Goal: Communication & Community: Answer question/provide support

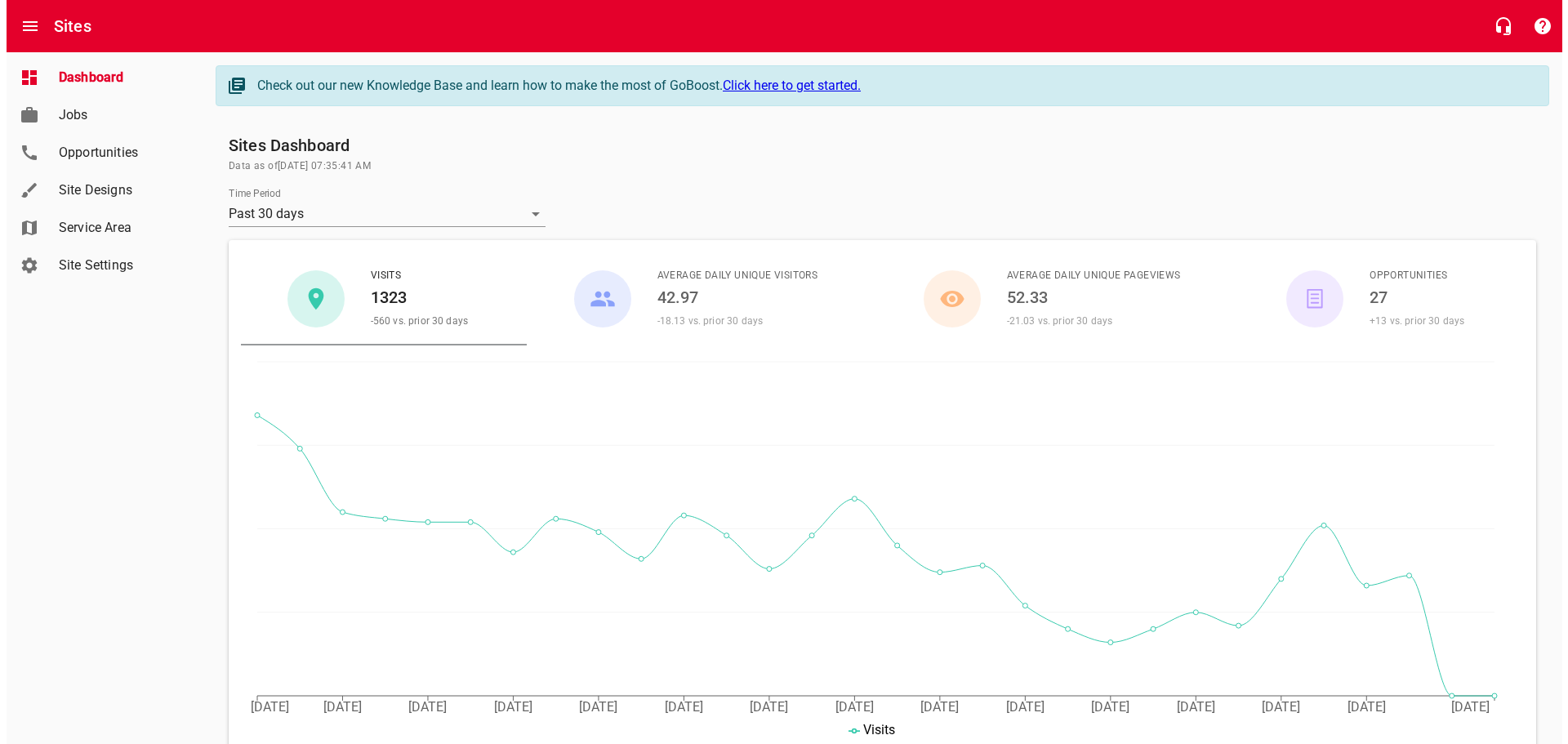
scroll to position [1061, 0]
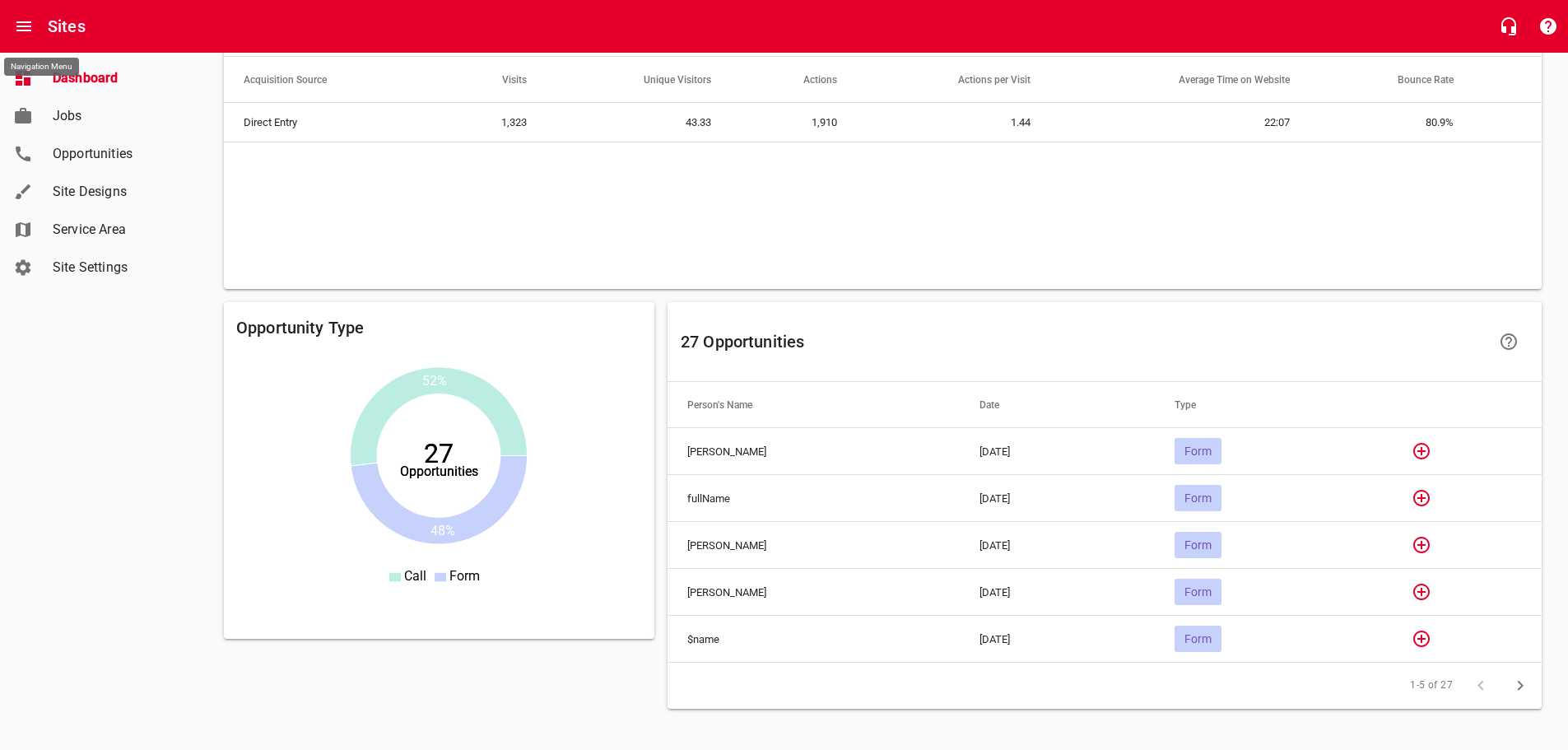
click at [20, 28] on icon "Open drawer" at bounding box center [24, 26] width 20 height 20
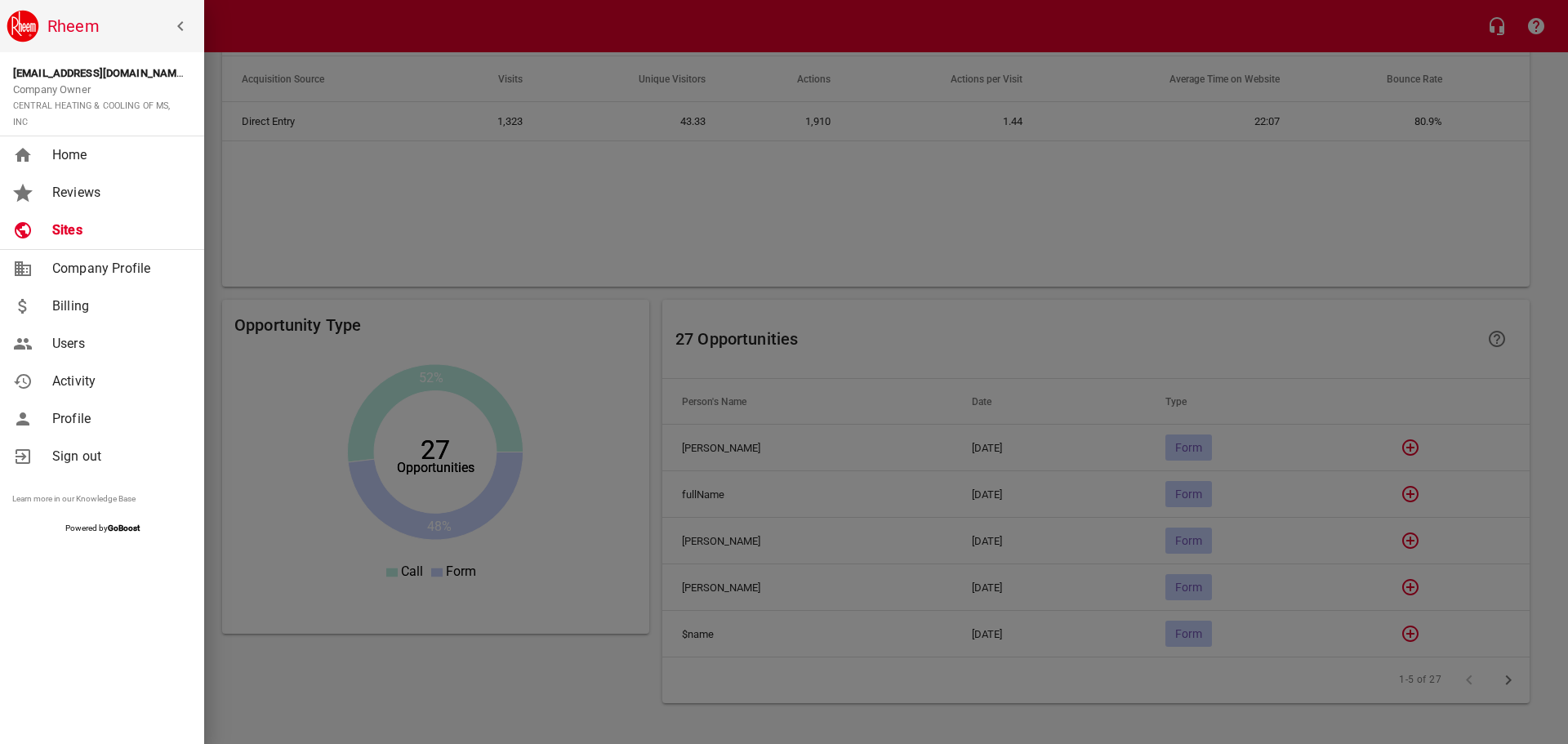
click at [95, 189] on span "Reviews" at bounding box center [118, 193] width 132 height 20
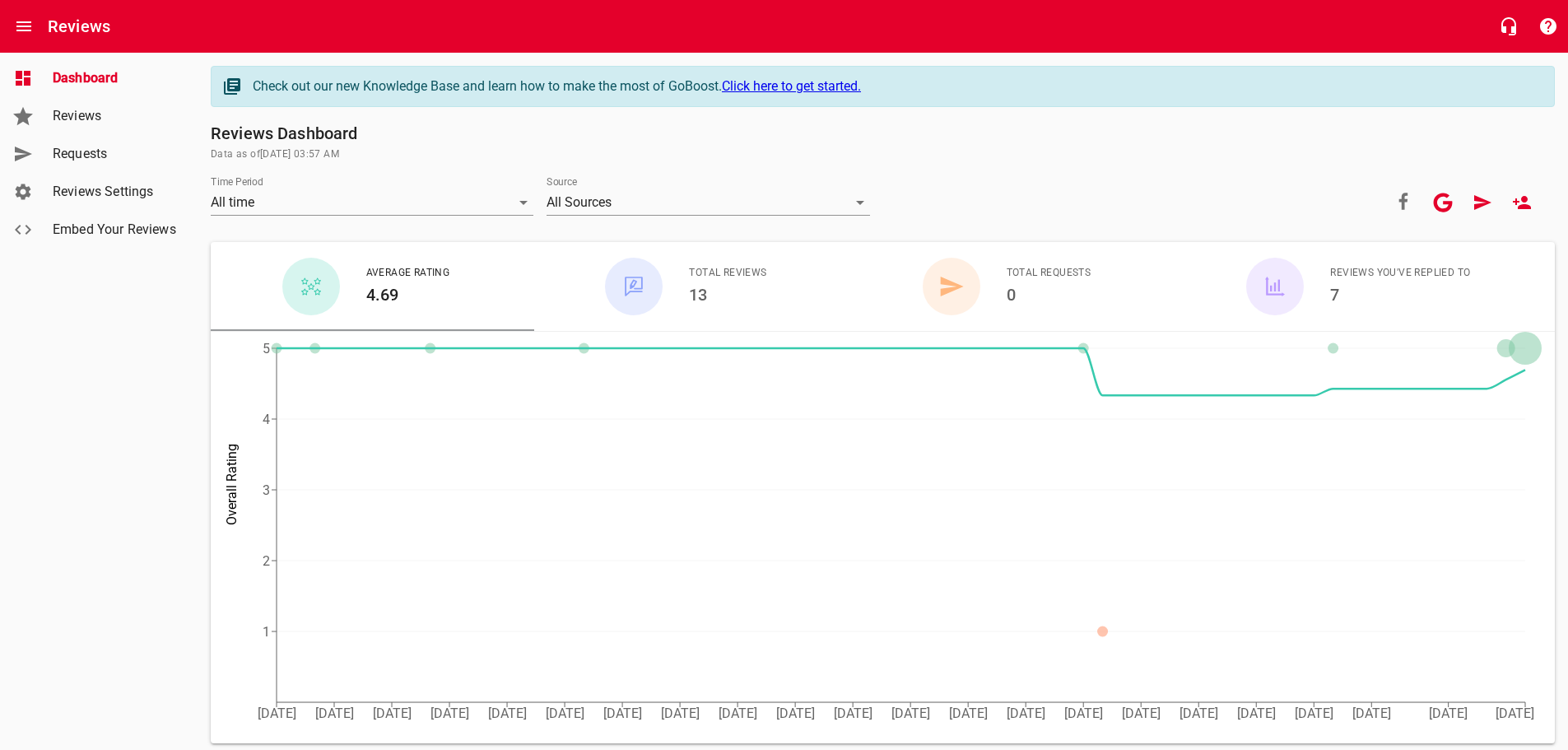
click at [57, 152] on span "Requests" at bounding box center [115, 154] width 125 height 20
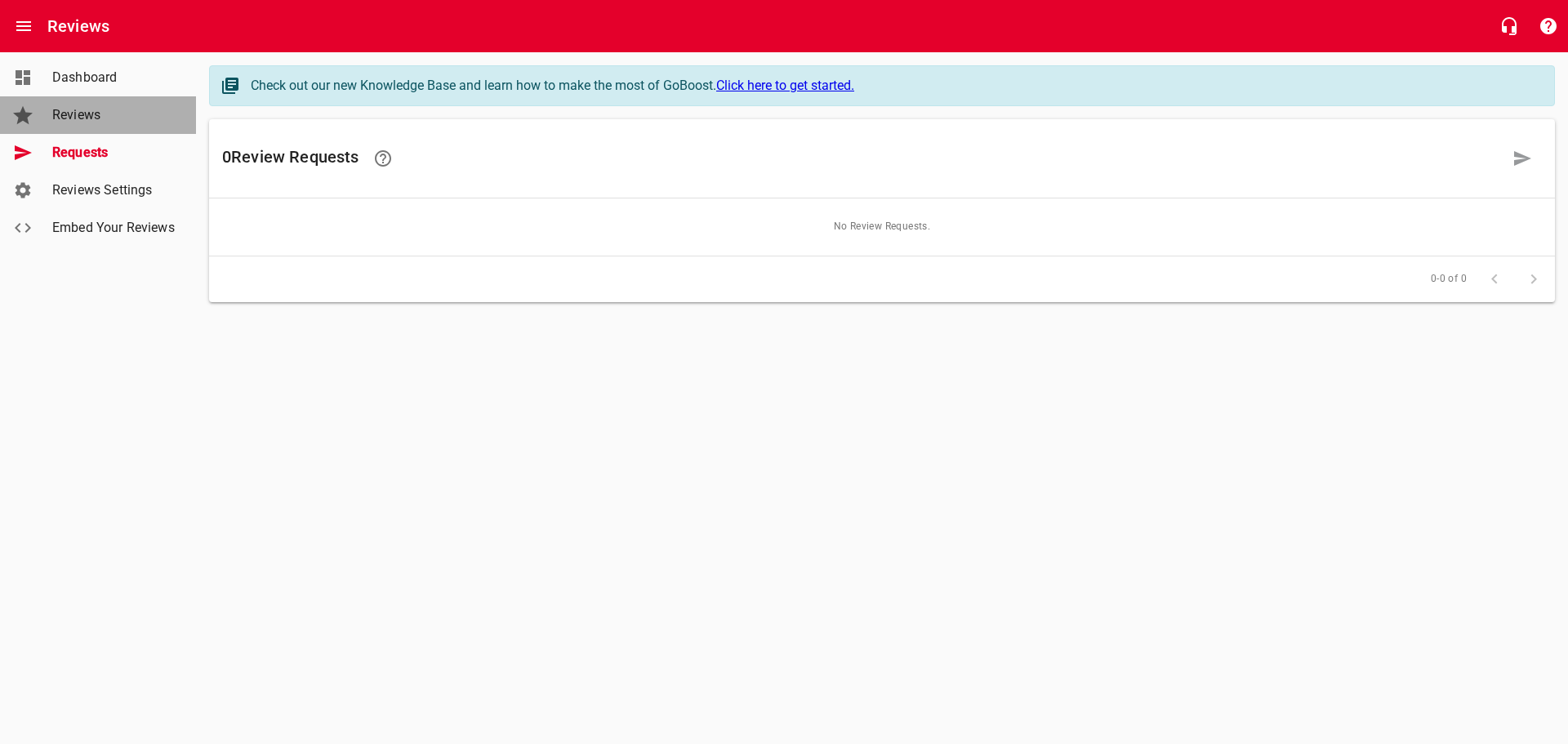
click at [57, 117] on span "Reviews" at bounding box center [114, 115] width 124 height 20
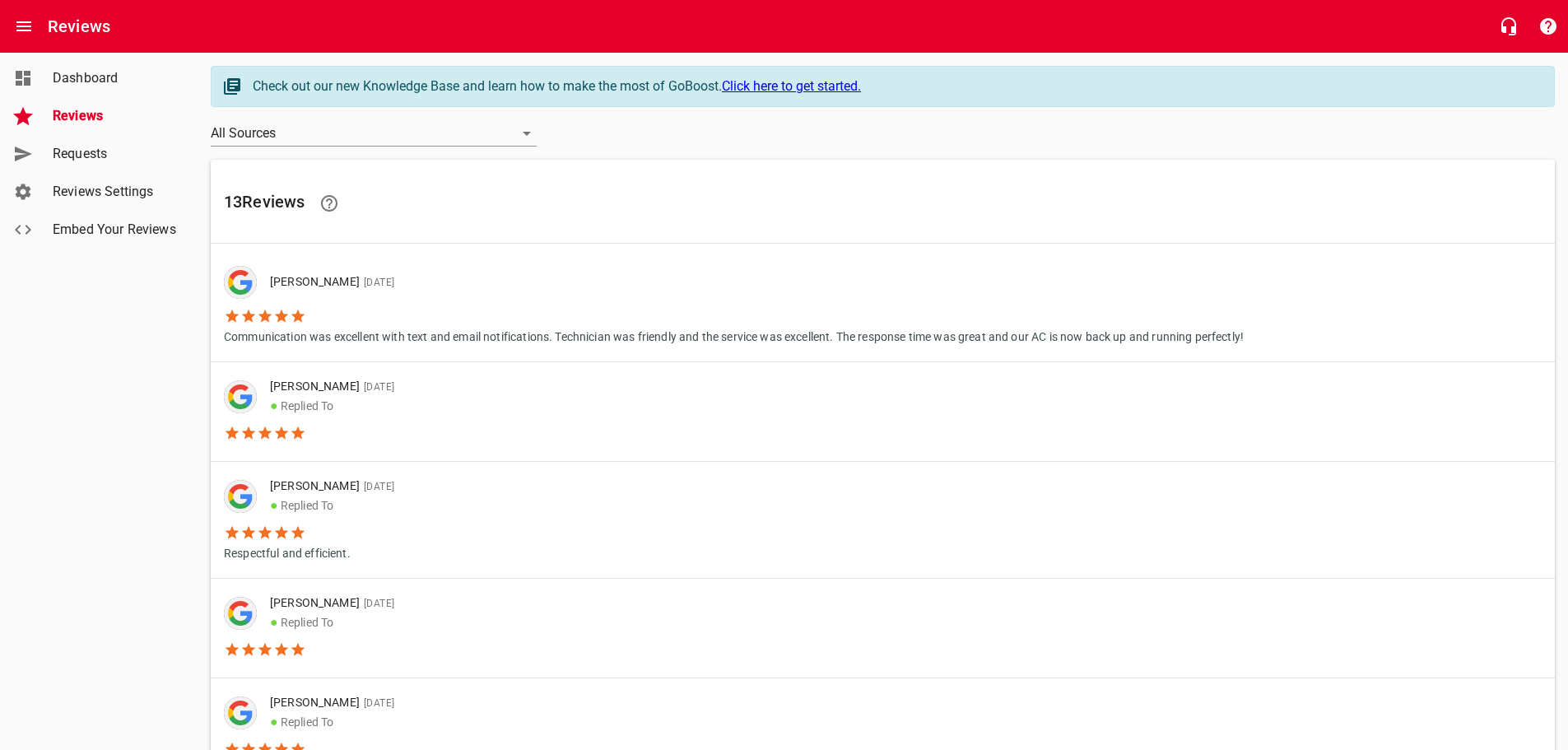
click at [581, 296] on li "[PERSON_NAME] [DATE]" at bounding box center [734, 282] width 1020 height 33
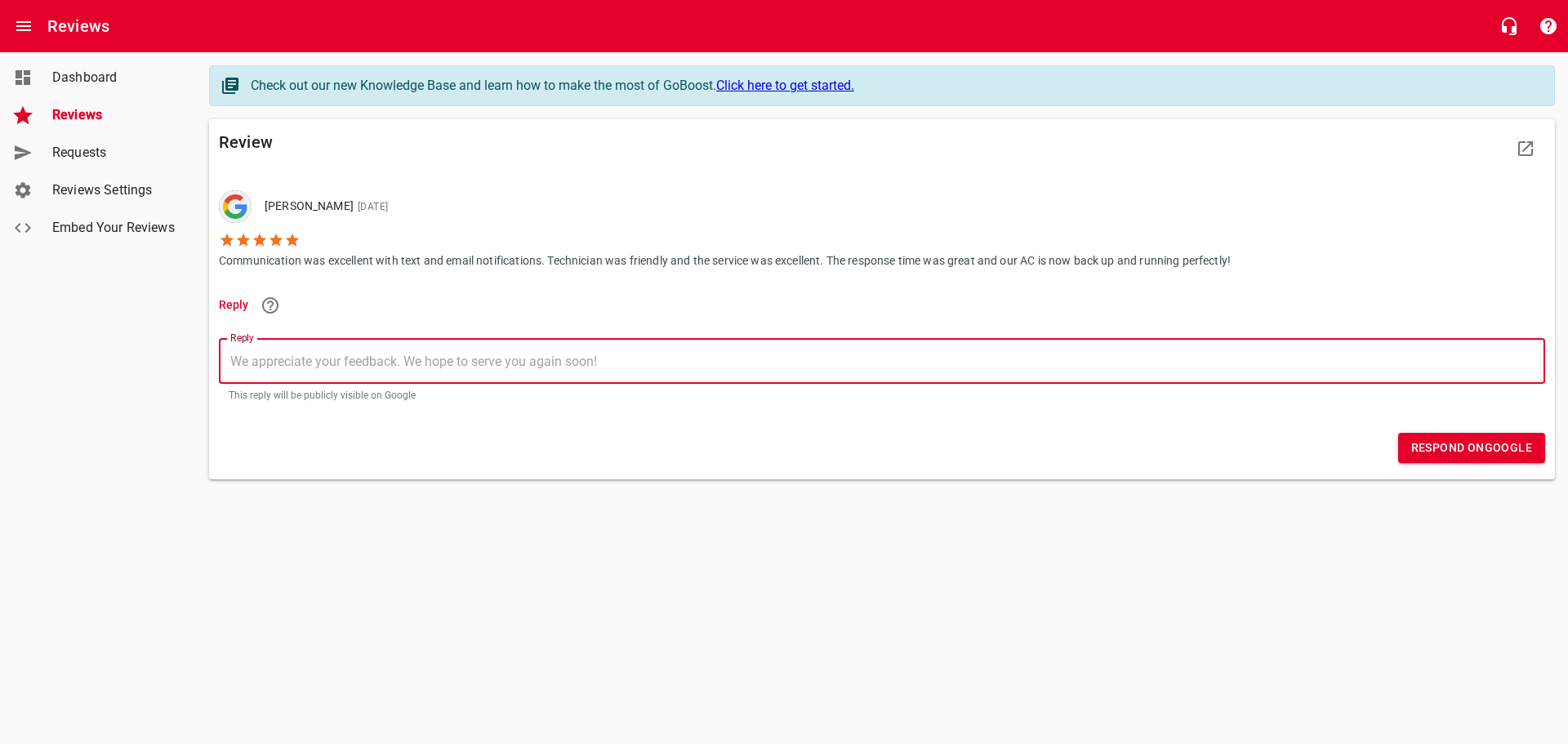
click at [257, 354] on textarea "Reply" at bounding box center [882, 361] width 1303 height 16
type textarea "T"
type textarea "Th"
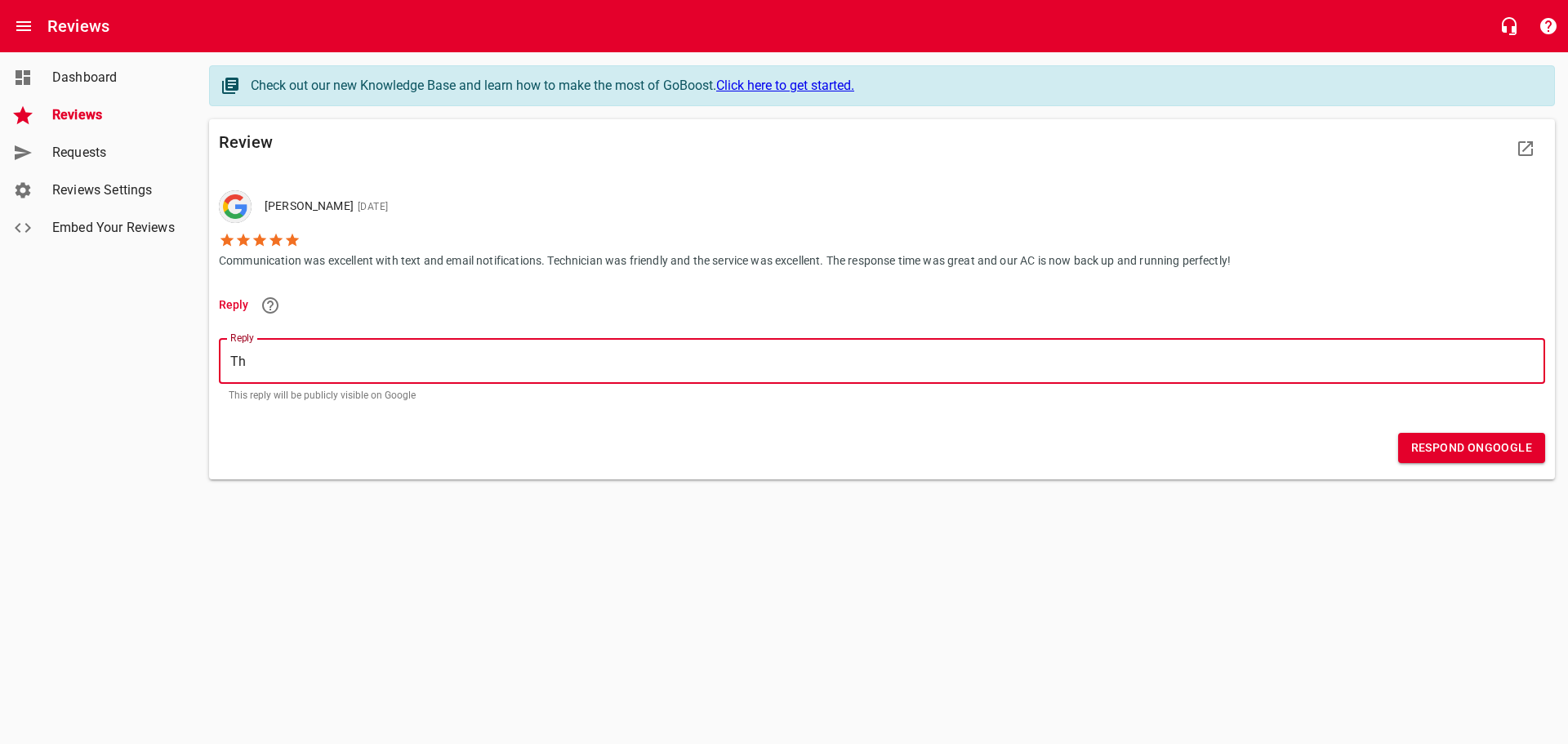
type textarea "Tha"
type textarea "Than"
type textarea "Thank"
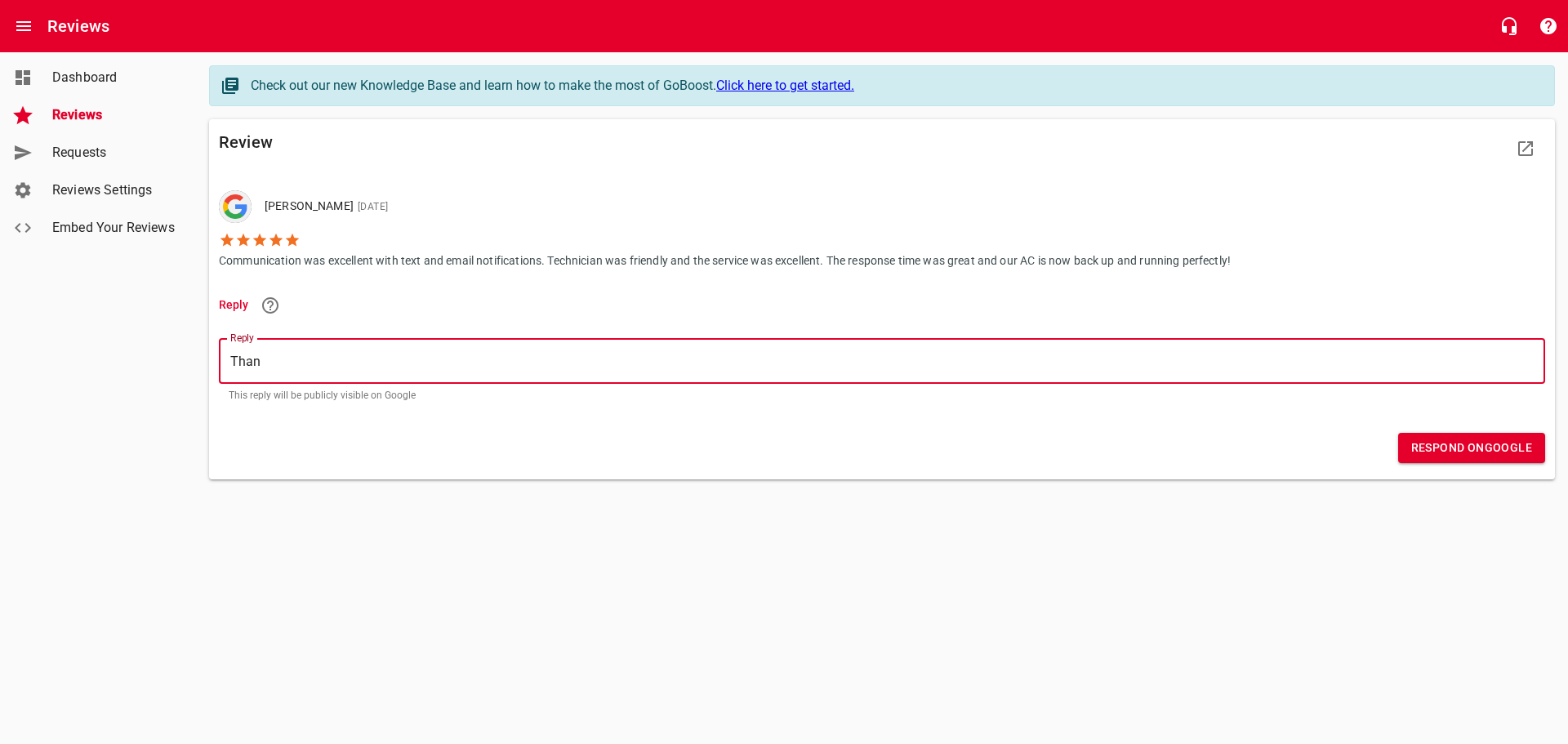
type textarea "Thank"
type textarea "Thank Y"
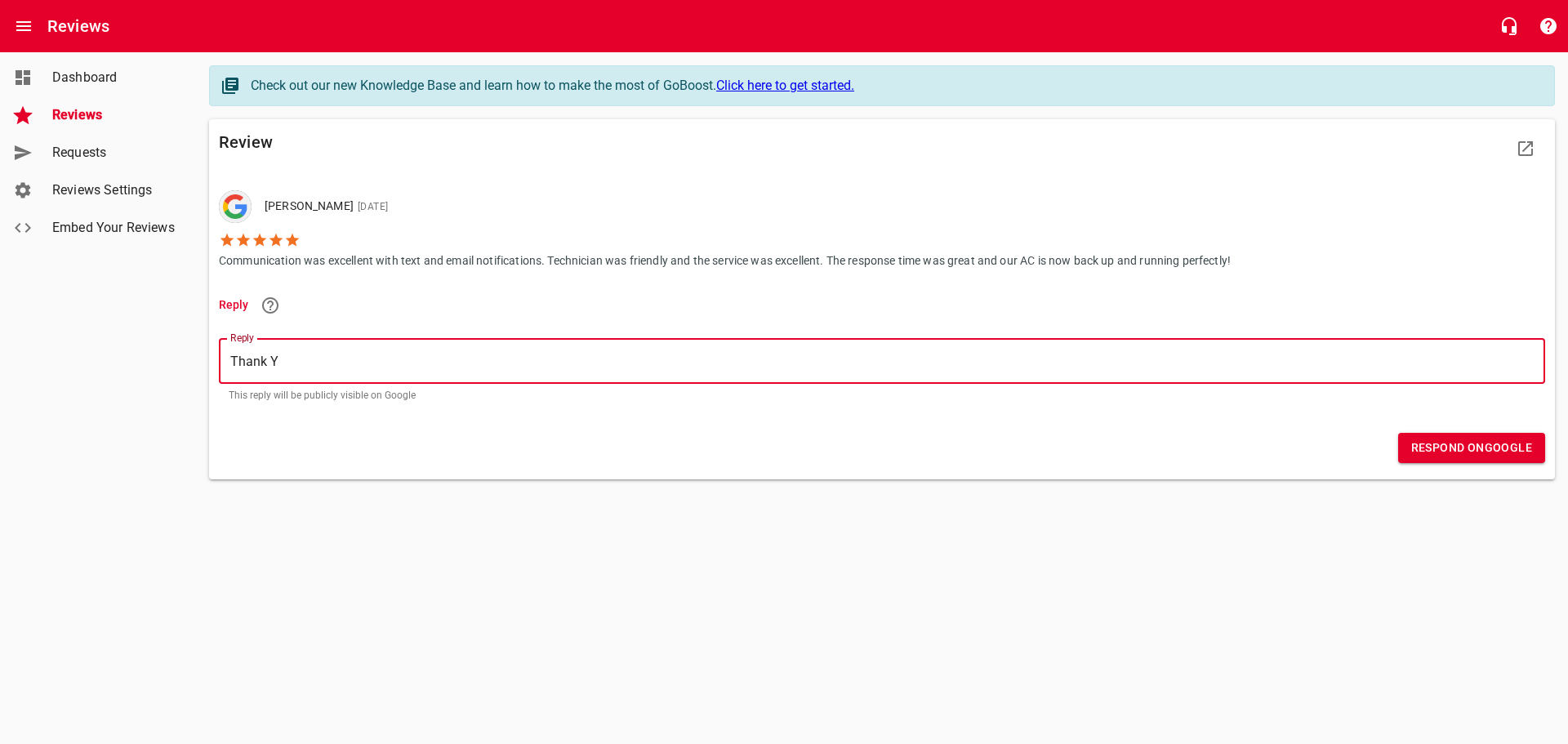
type textarea "Thank [PERSON_NAME]"
type textarea "Thank You"
type textarea "Thank You!"
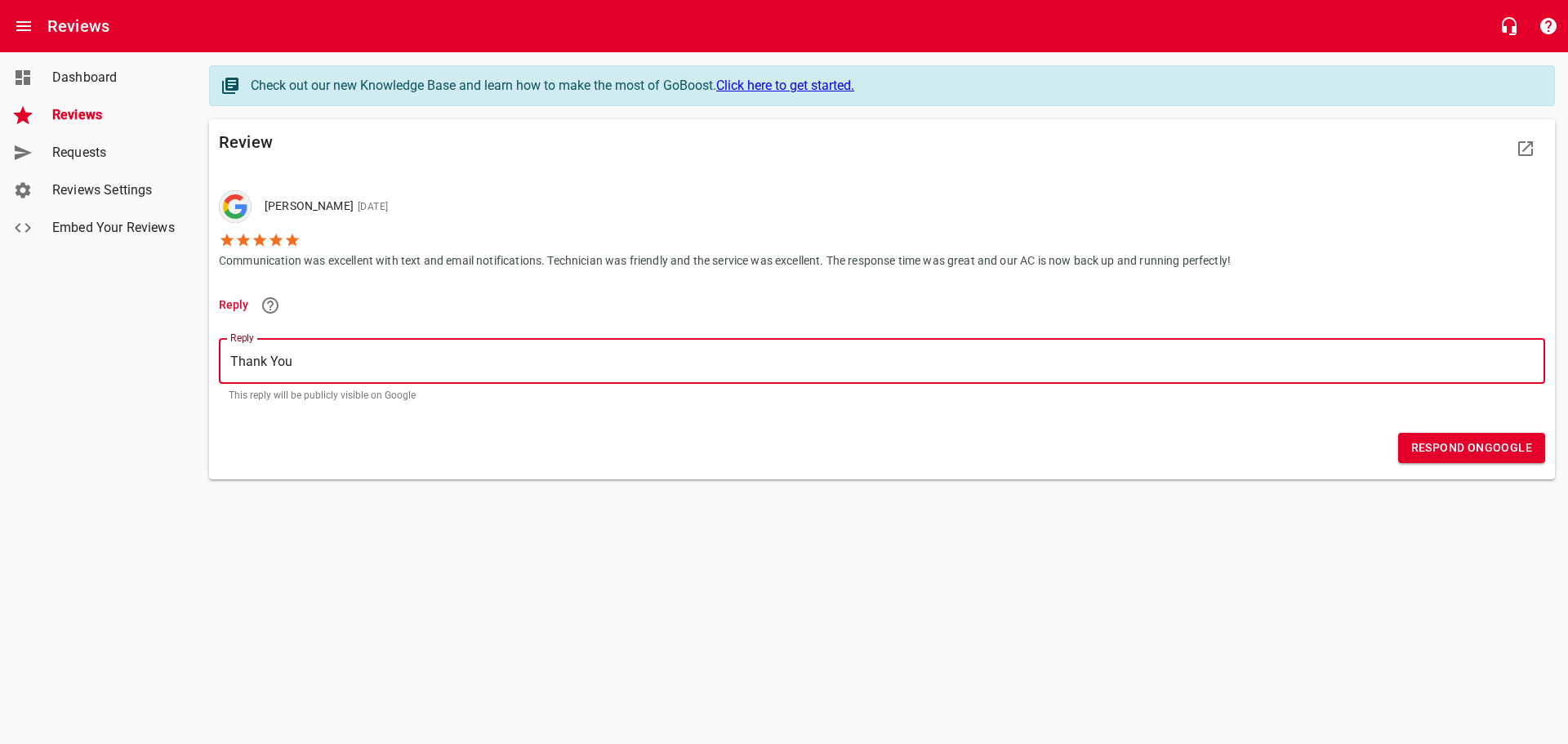
type textarea "Thank You!"
type textarea "Thank You!!"
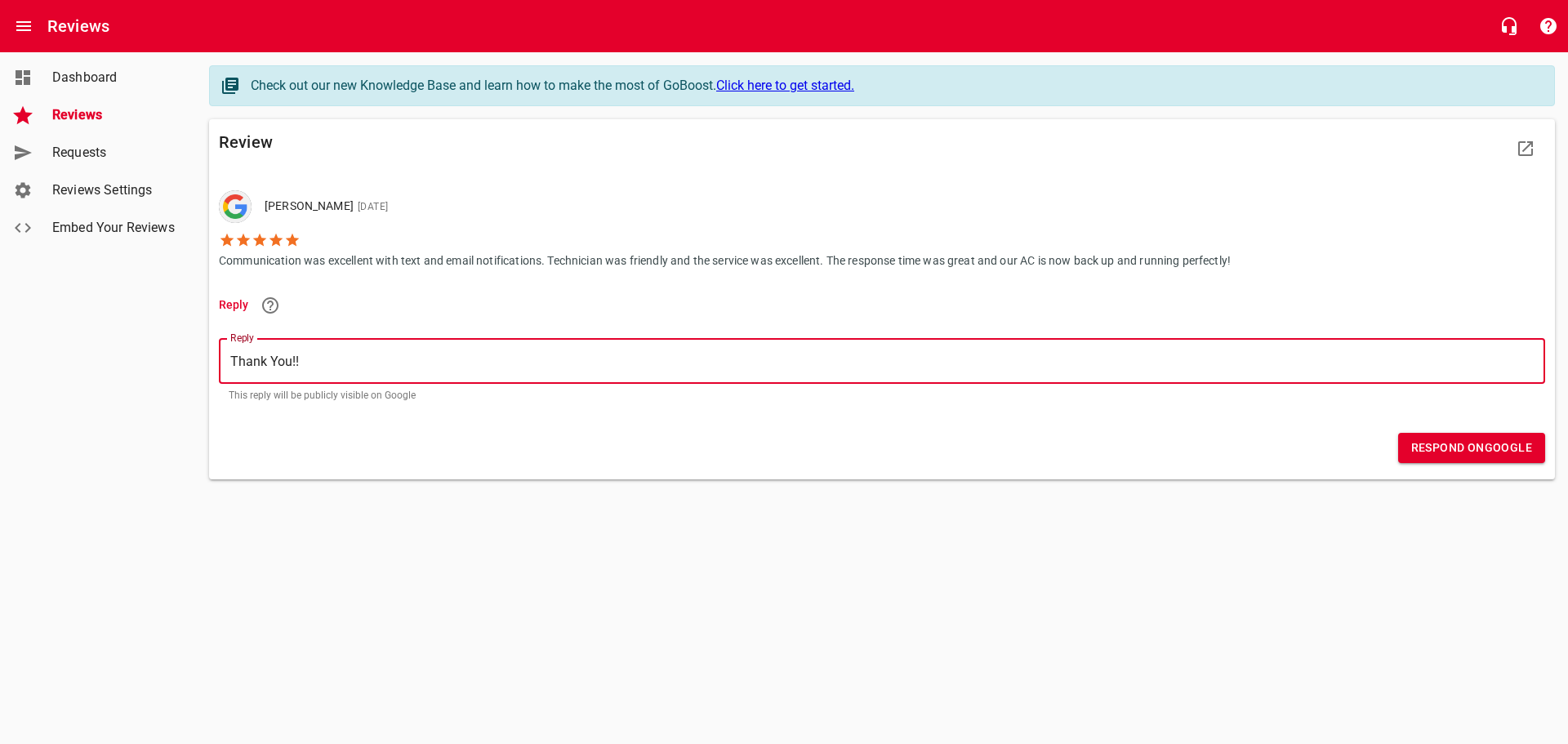
type textarea "Thank You!! M"
type textarea "Thank You!! Mr"
type textarea "Thank You!! M"
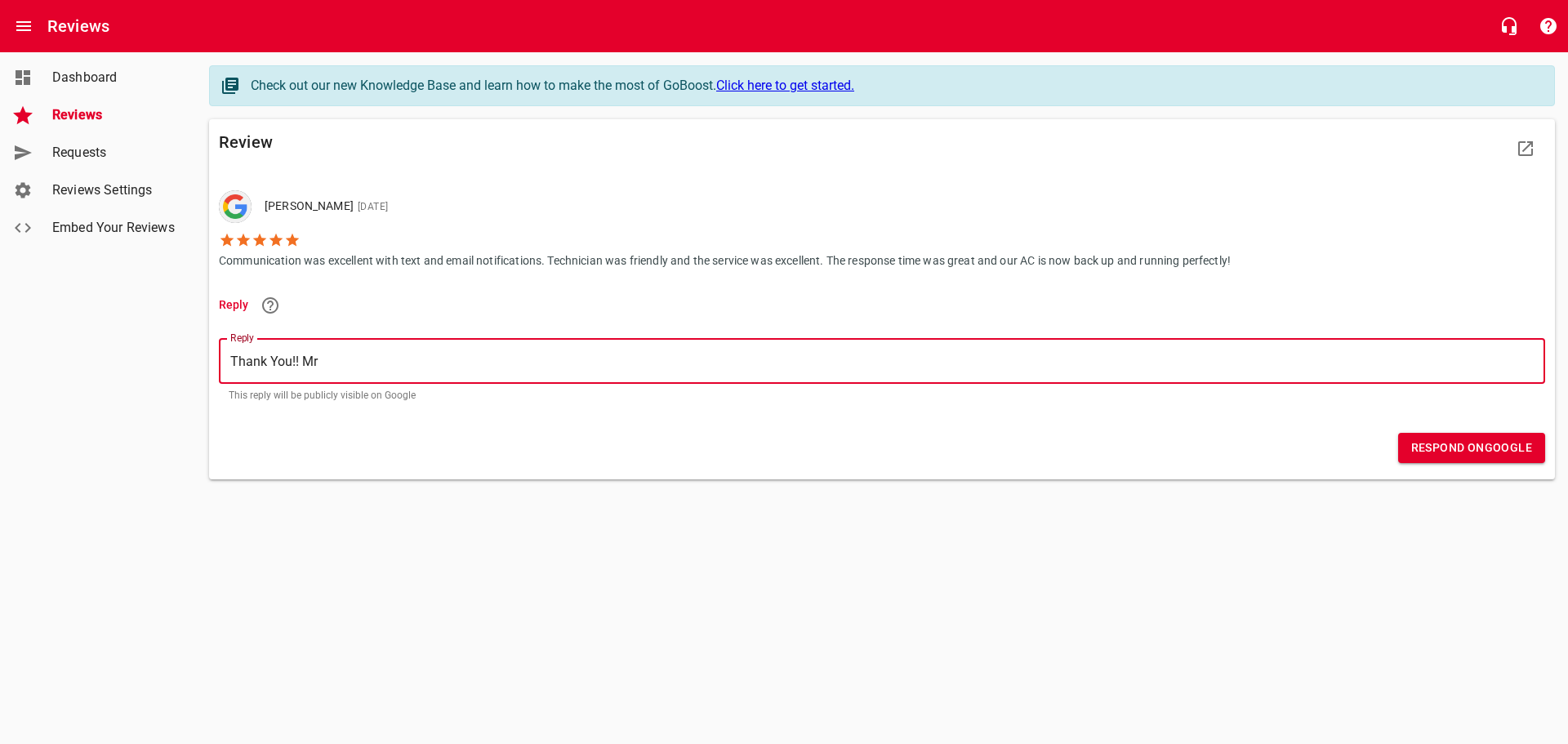
type textarea "Thank You!! M"
type textarea "Thank You!! Mr"
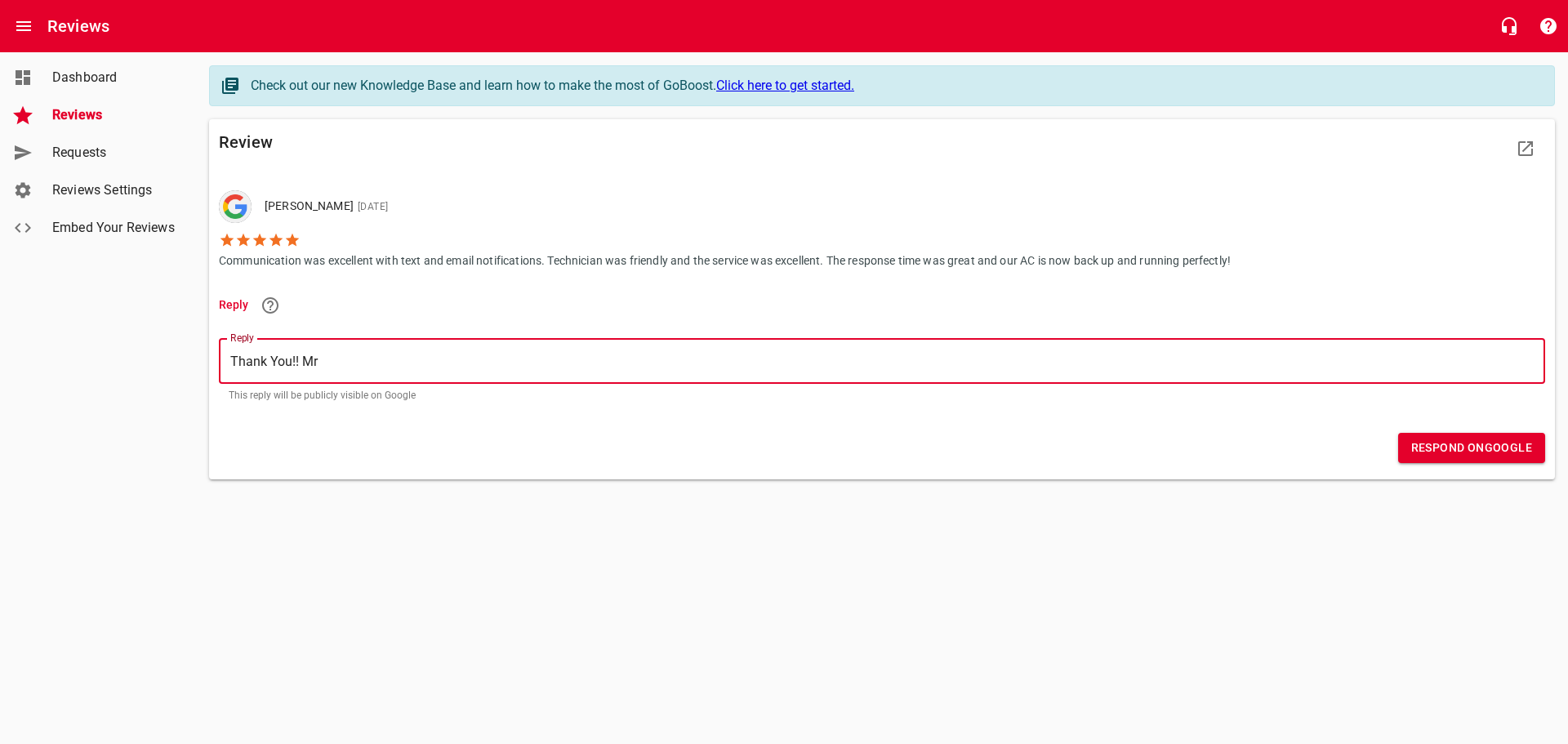
type textarea "Thank You!! Mr S"
type textarea "Thank You!! Mr [PERSON_NAME]"
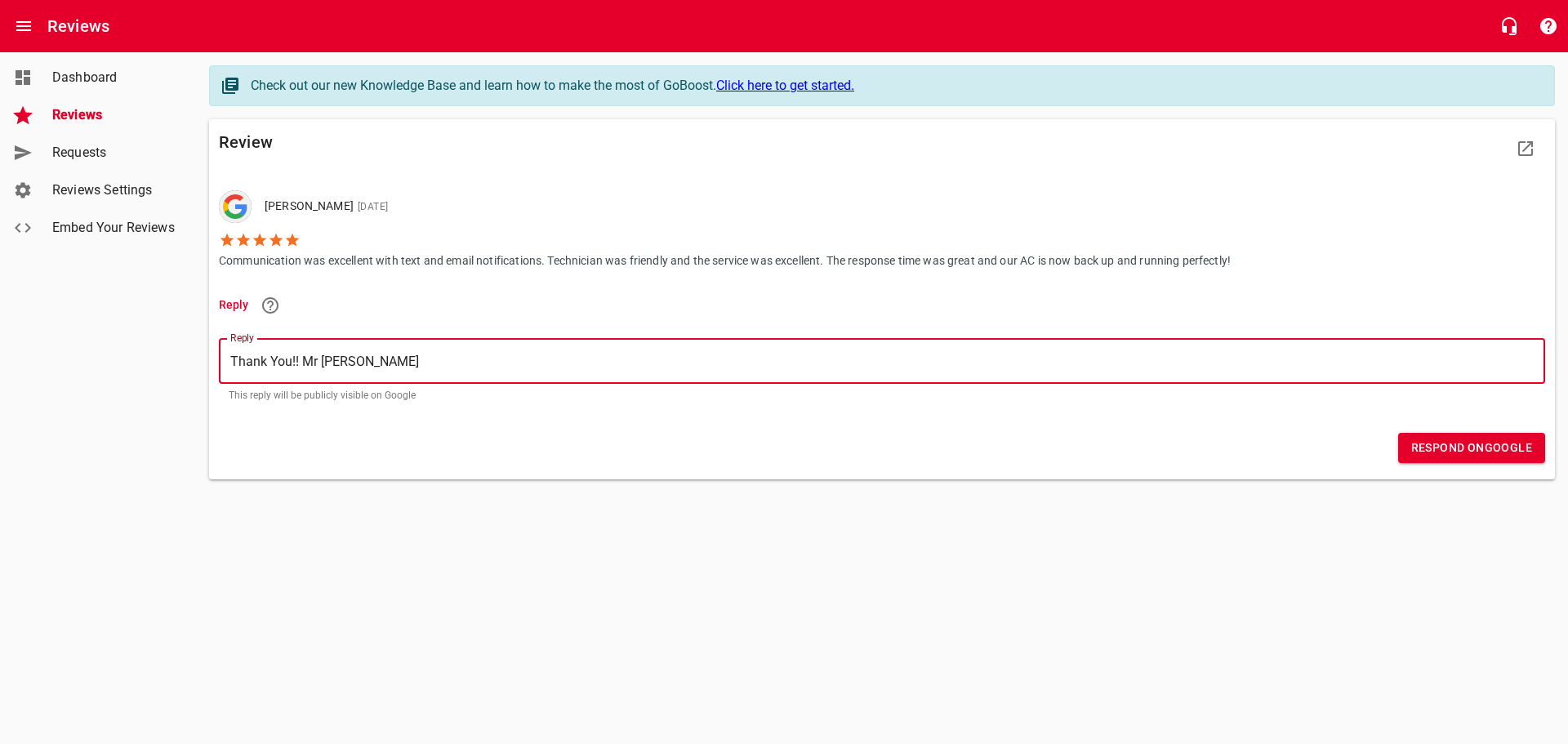
type textarea "Thank You!! Mr [PERSON_NAME]"
type textarea "Thank You!! [PERSON_NAME]"
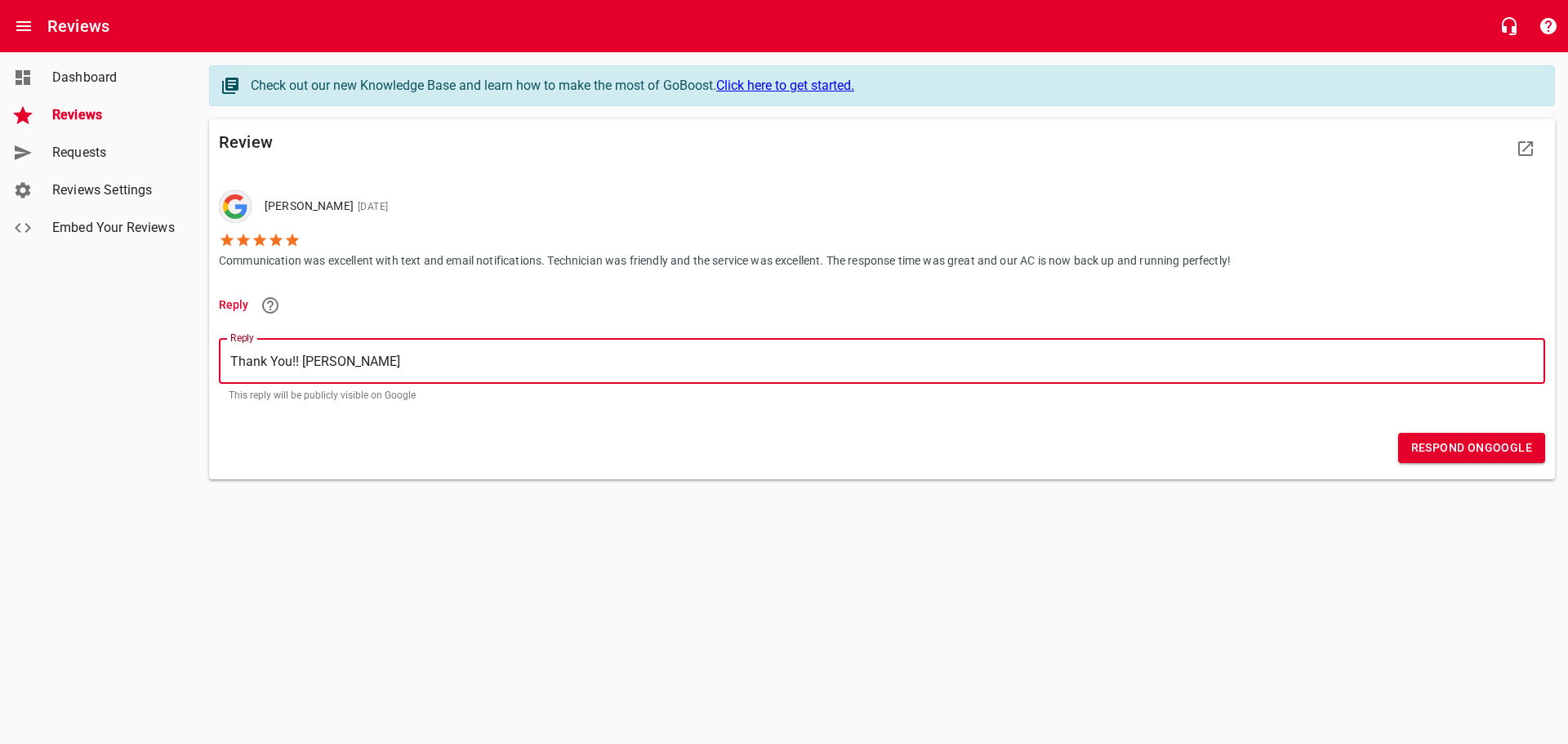
type textarea "Thank You!! Mr [PERSON_NAME]"
type textarea "Thank You!! [PERSON_NAME]"
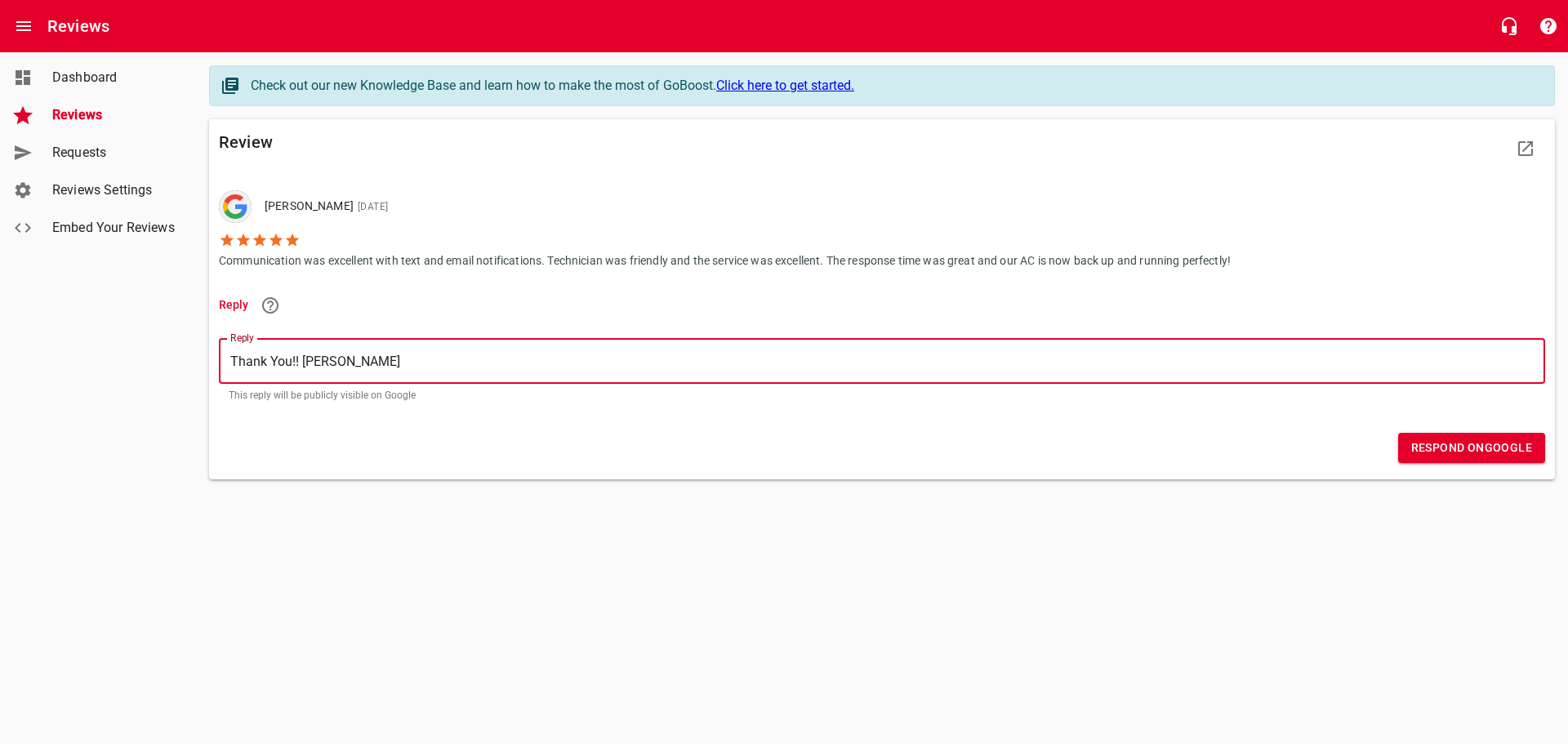
type textarea "Thank You!! [PERSON_NAME]"
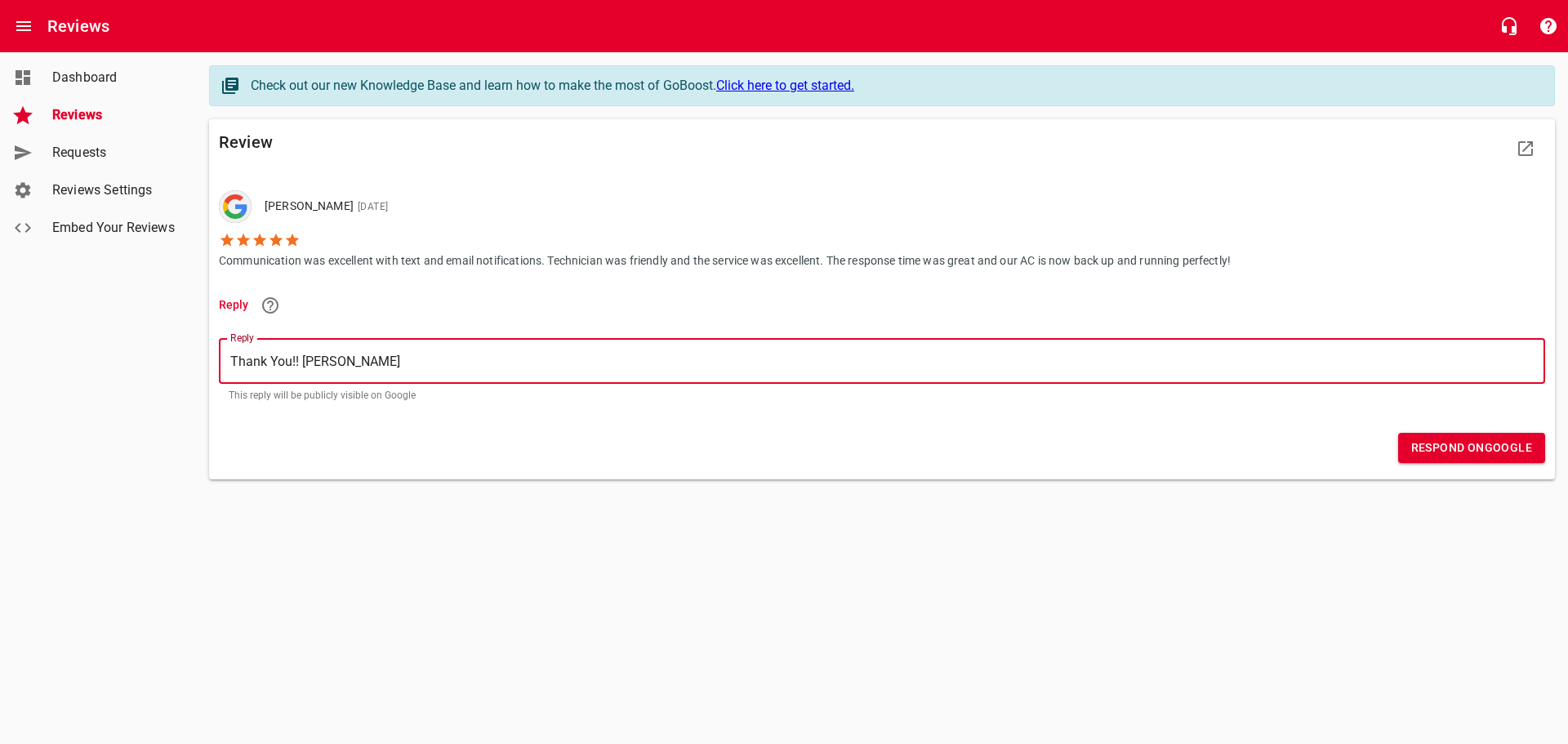
type textarea "Thank You!! [PERSON_NAME] c"
type textarea "Thank You!! [PERSON_NAME] ca"
type textarea "Thank You!! [PERSON_NAME] cal"
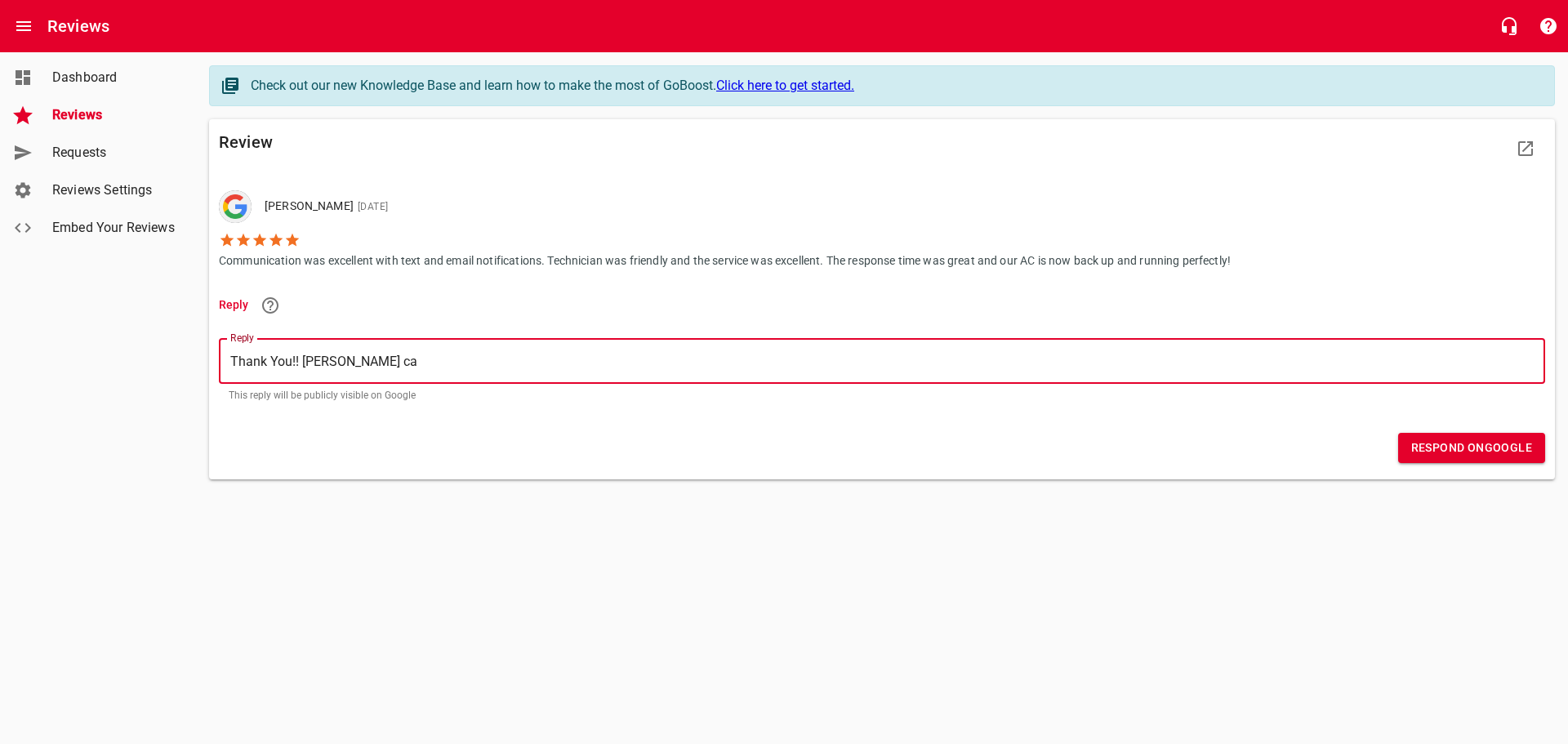
type textarea "Thank You!! [PERSON_NAME] cal"
type textarea "Thank You!! [PERSON_NAME] call"
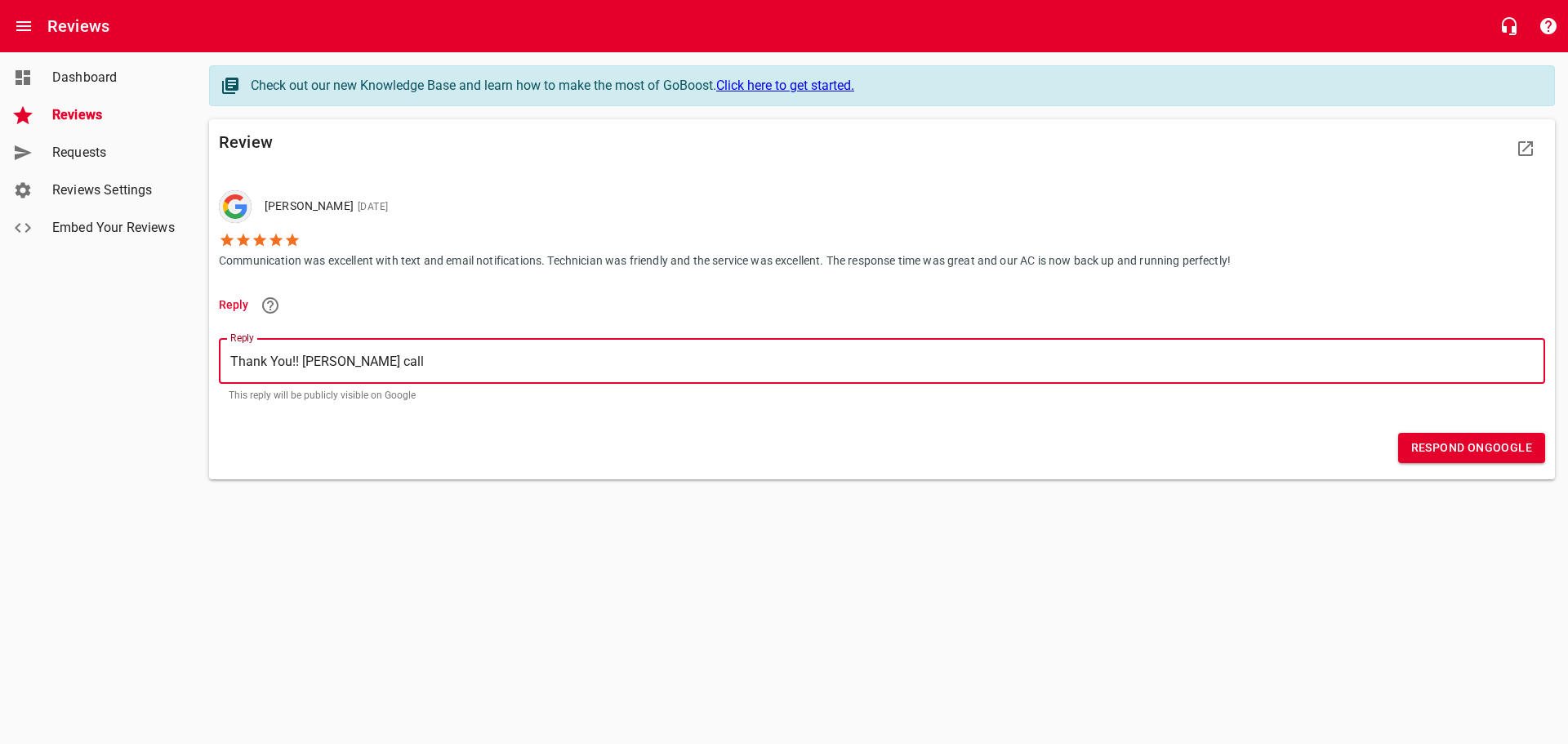
click at [316, 358] on textarea "Thank You!! [PERSON_NAME] call" at bounding box center [882, 361] width 1303 height 16
type textarea "Thank You!! [PERSON_NAME] call"
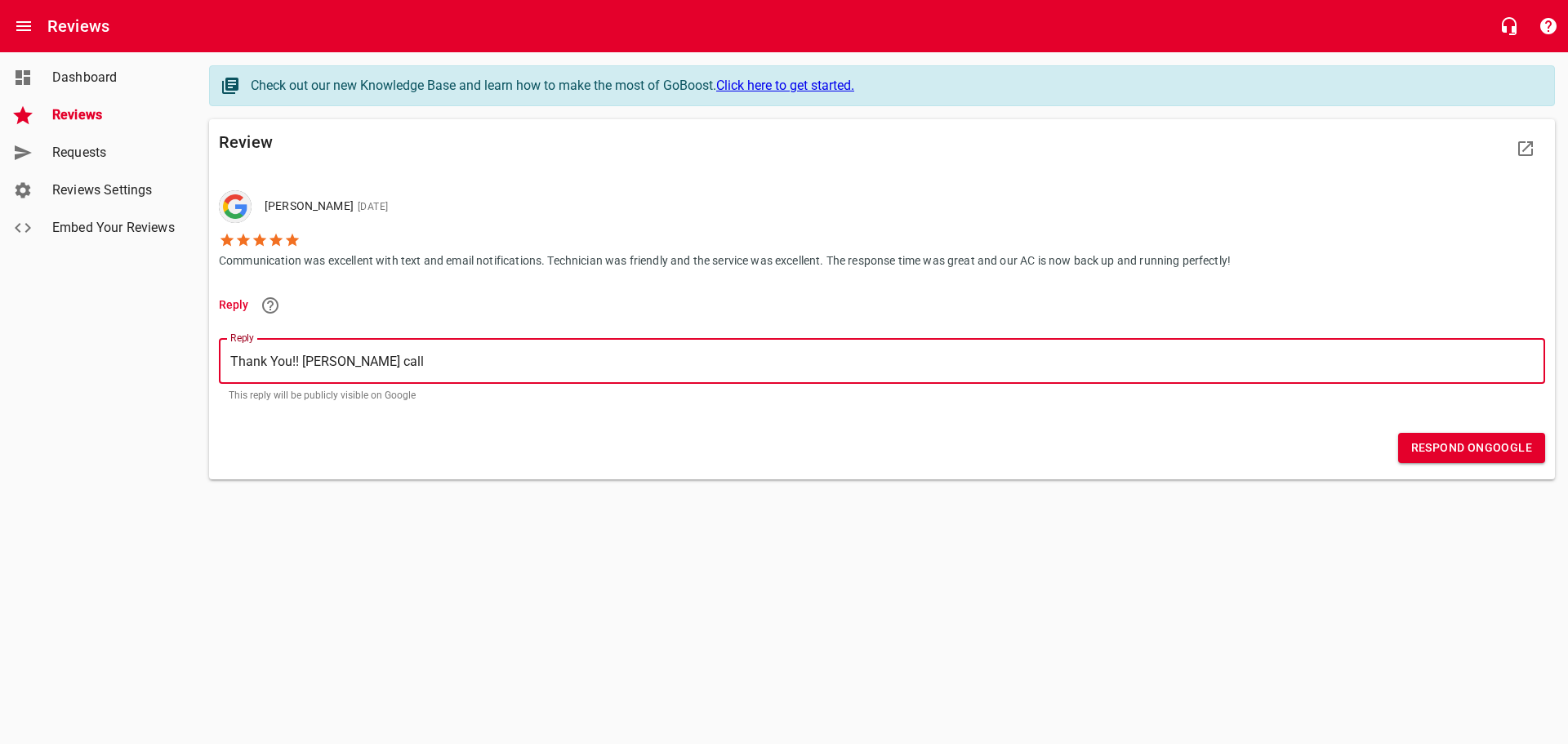
click at [418, 368] on div "​ Thank You!! [PERSON_NAME] call Thank You!! [PERSON_NAME] call" at bounding box center [882, 361] width 1326 height 46
type textarea "Thank You!! [PERSON_NAME] call"
type textarea "Thank You!! [PERSON_NAME] call u"
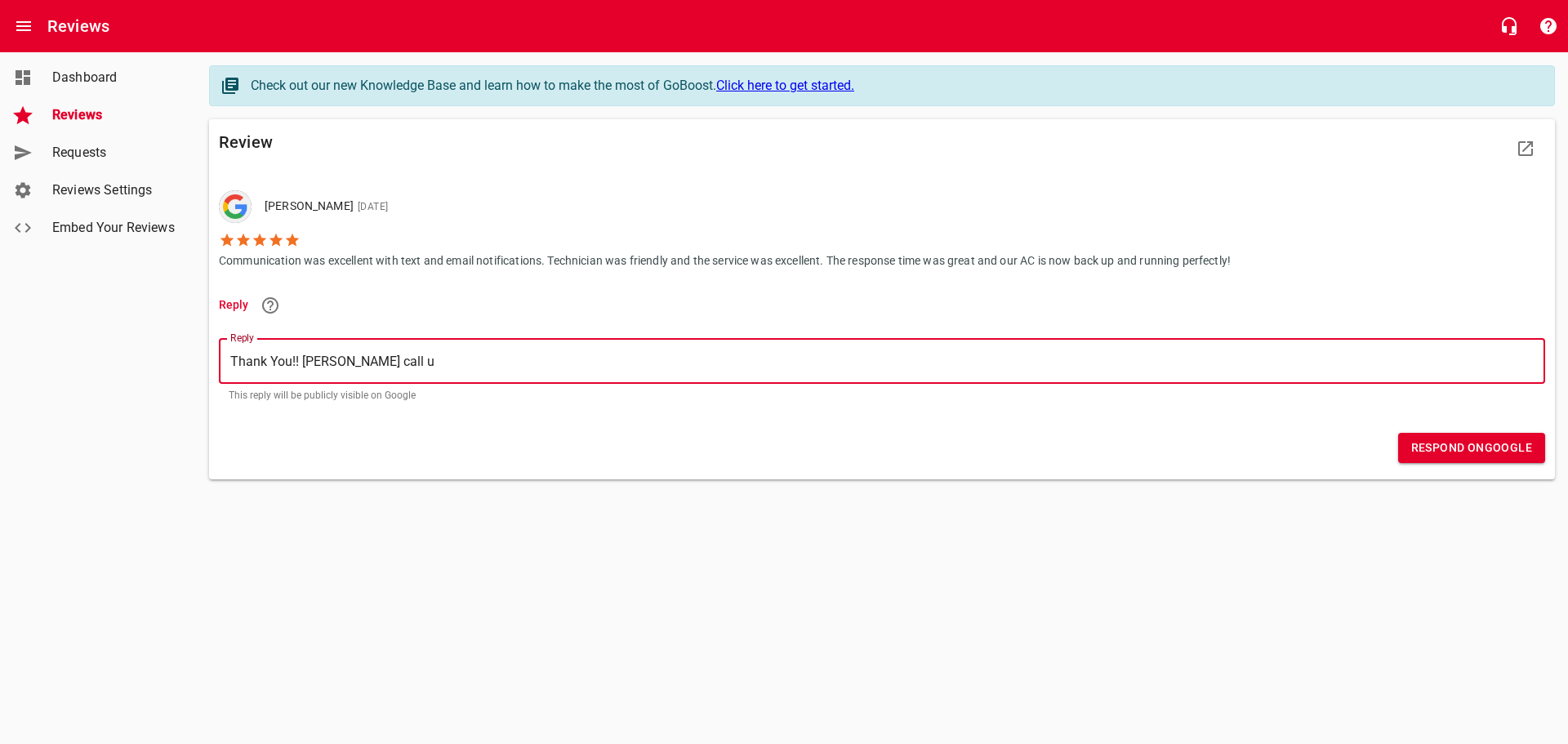
type textarea "Thank You!! [PERSON_NAME] call us"
type textarea "Thank You!! [PERSON_NAME] call us a"
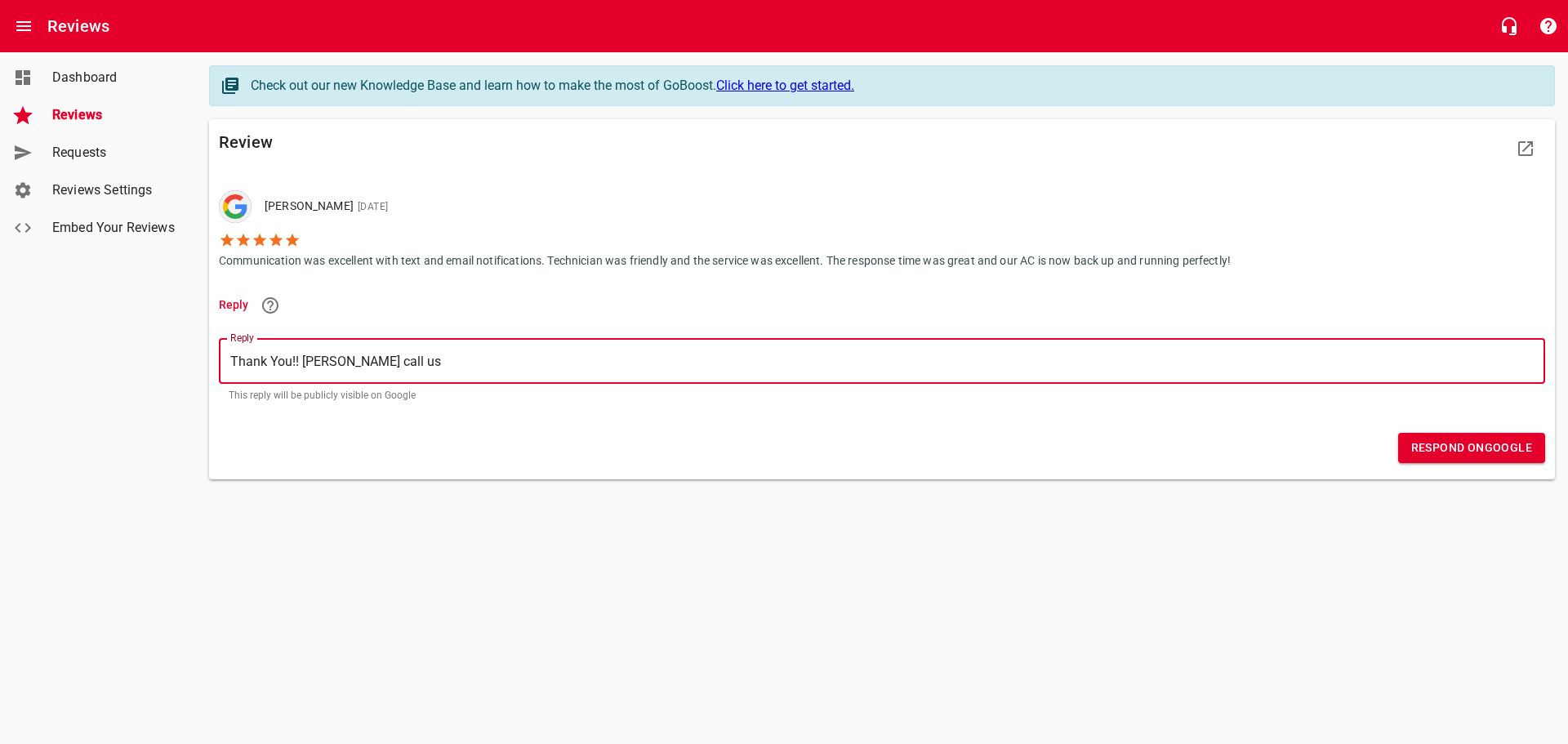
type textarea "Thank You!! [PERSON_NAME] call us a"
type textarea "Thank You!! [PERSON_NAME] call us an"
type textarea "Thank You!! [PERSON_NAME] call us any"
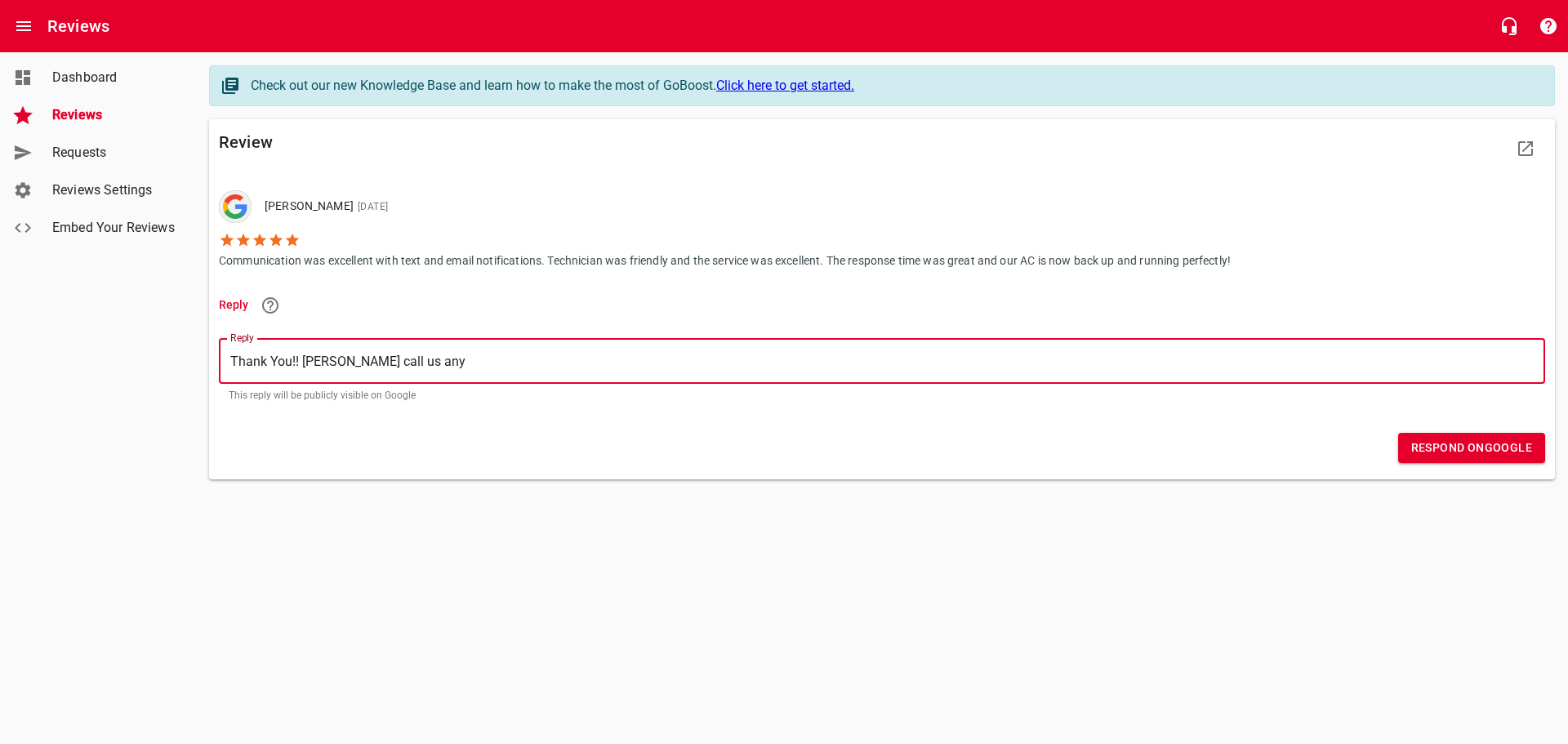
type textarea "Thank You!! [PERSON_NAME] call us anyt"
type textarea "Thank You!! [PERSON_NAME] call us anyti"
type textarea "Thank You!! [PERSON_NAME] call us anytim"
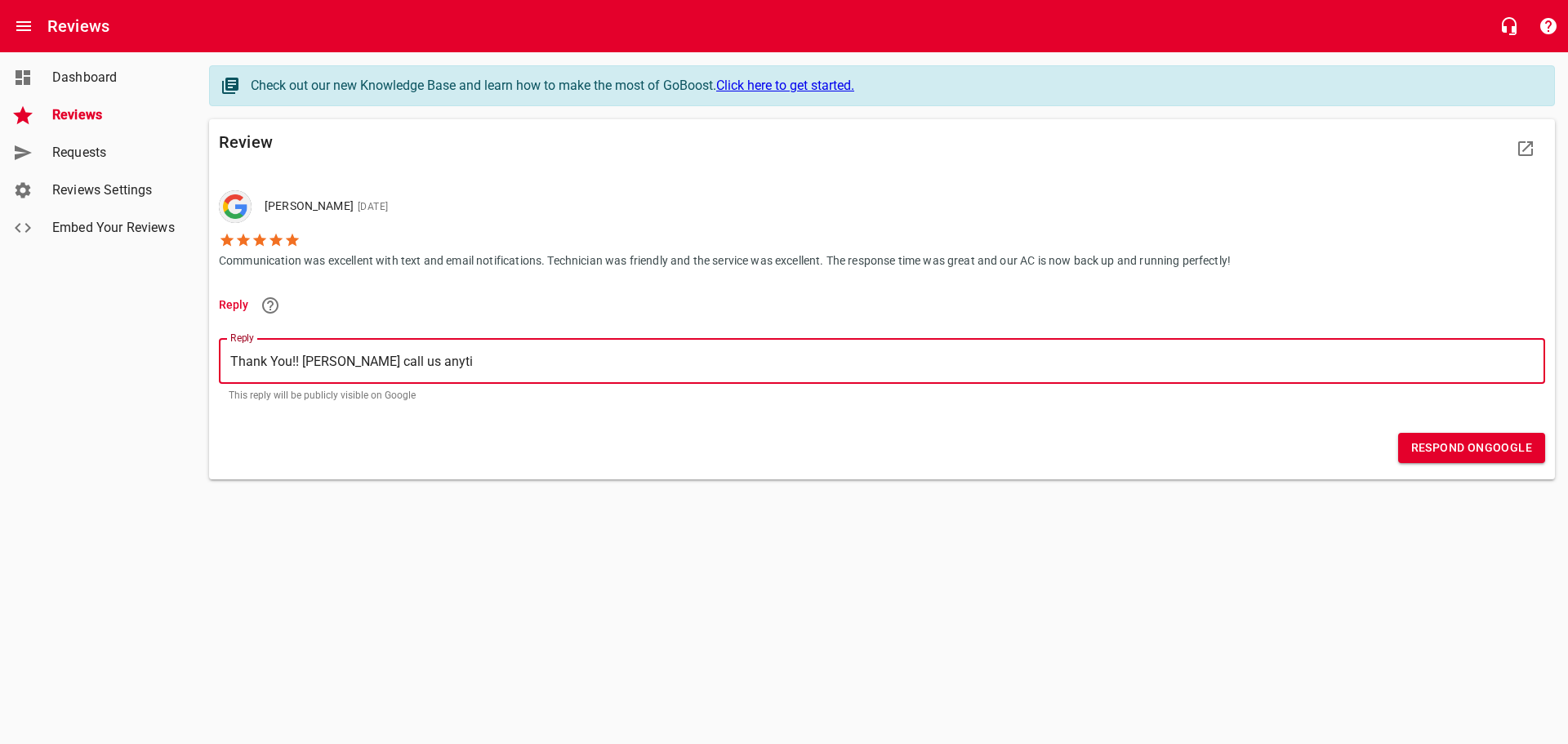
type textarea "Thank You!! [PERSON_NAME] call us anytim"
type textarea "Thank You!! [PERSON_NAME] call us anytime"
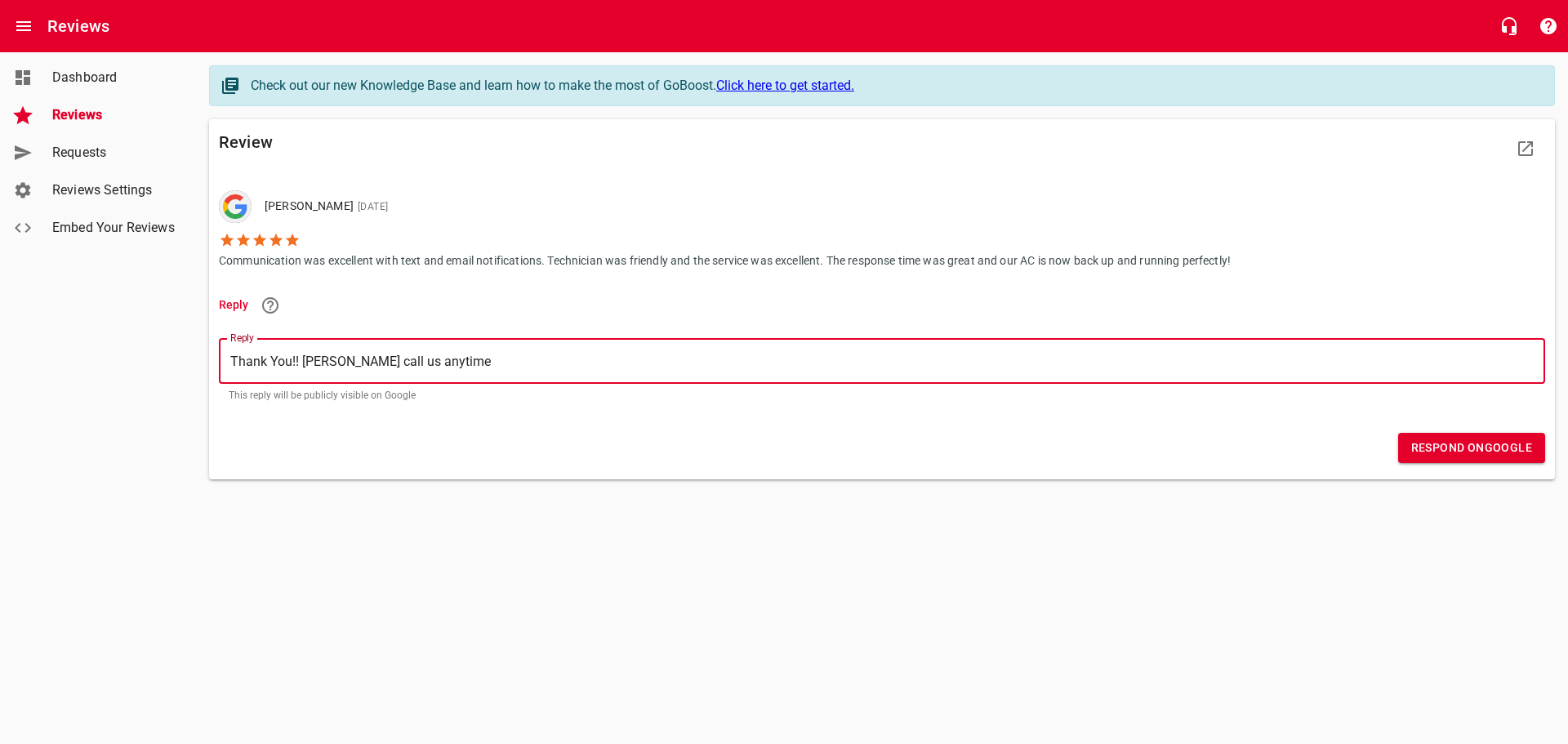
type textarea "Thank You!! [PERSON_NAME] call us anytime i"
type textarea "Thank You!! [PERSON_NAME] call us anytime if"
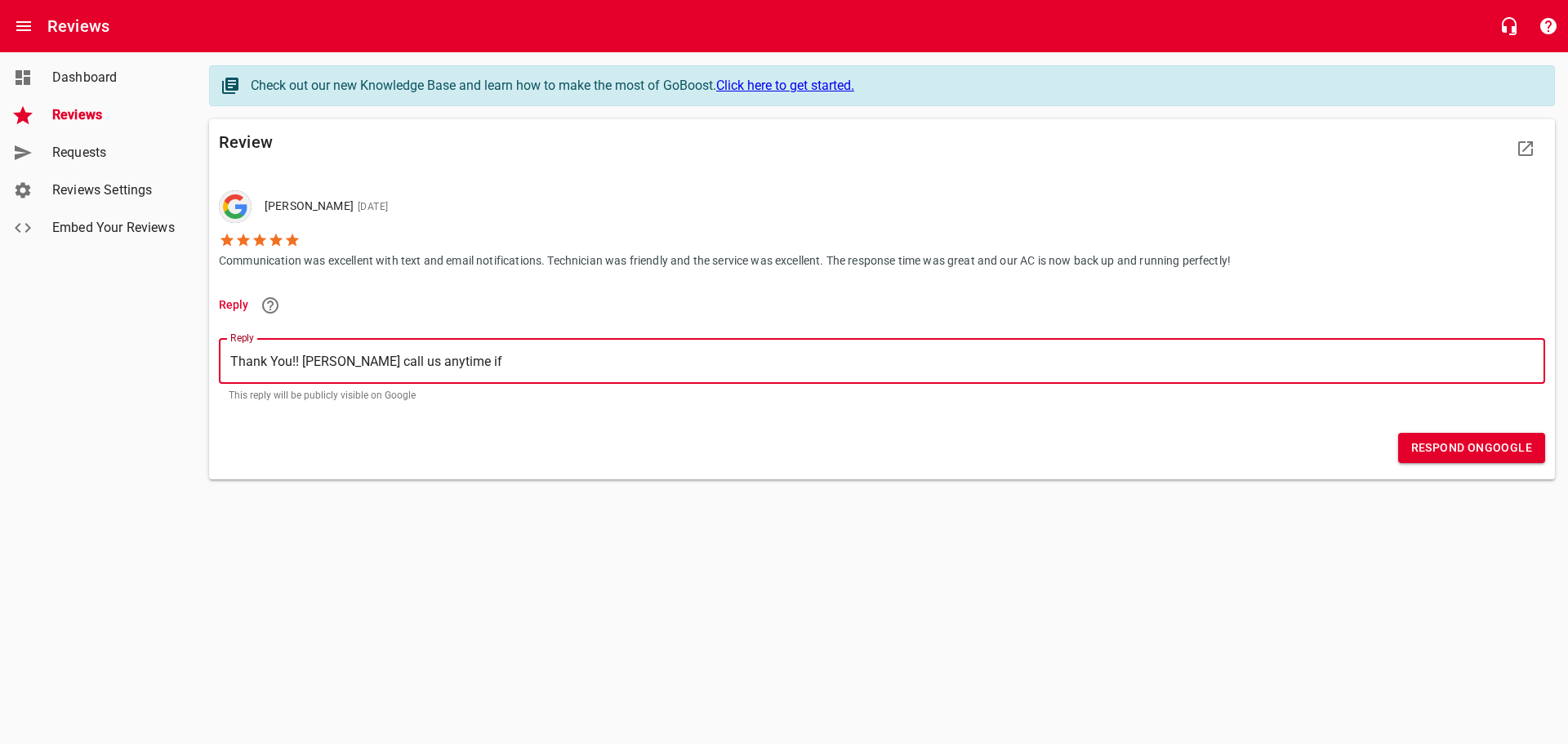
type textarea "Thank You!! [PERSON_NAME] call us anytime if"
type textarea "Thank You!! [PERSON_NAME] call us anytime if y"
type textarea "Thank You!! [PERSON_NAME] call us anytime if yo"
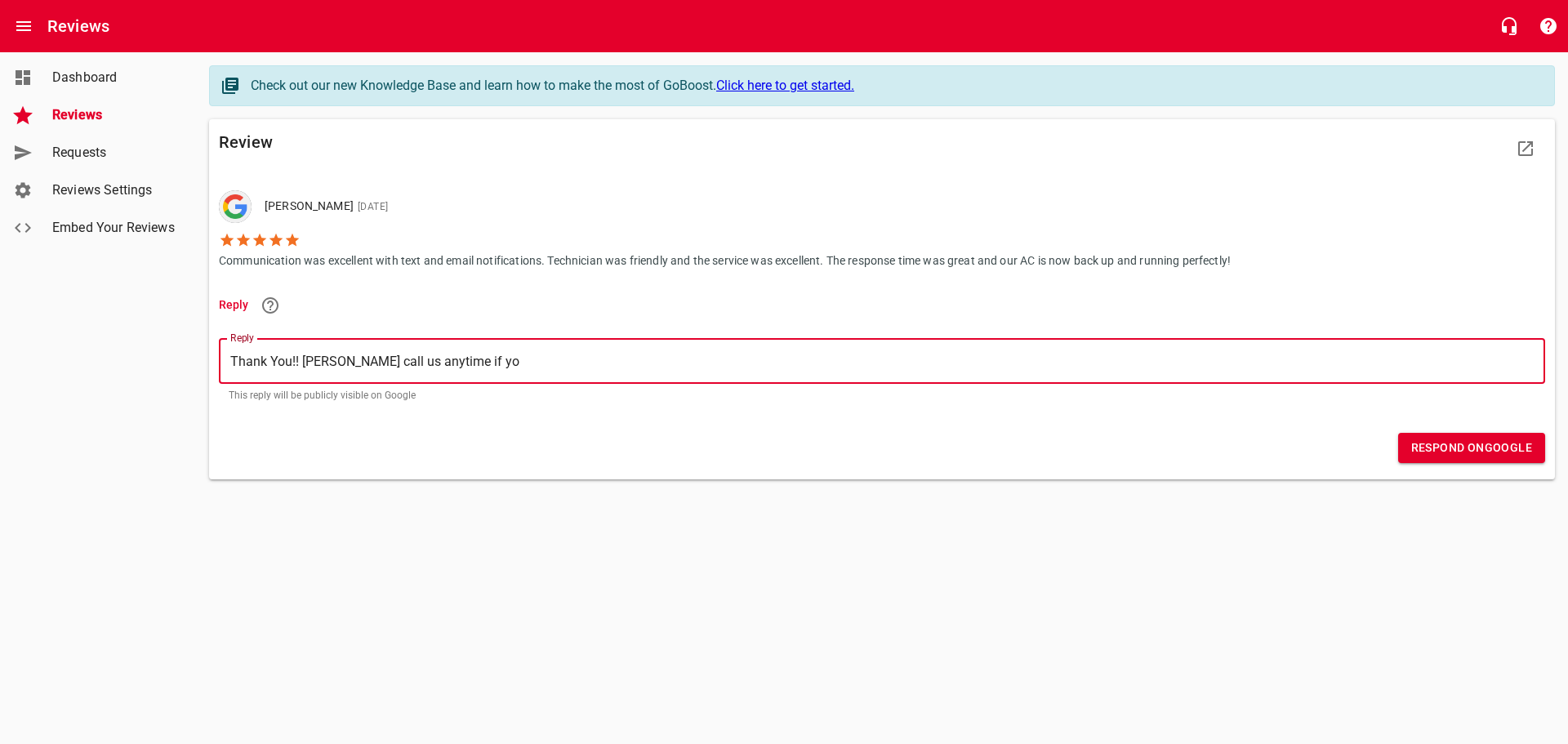
type textarea "Thank You!! [PERSON_NAME] call us anytime if you"
type textarea "Thank You!! [PERSON_NAME] call us anytime if you h"
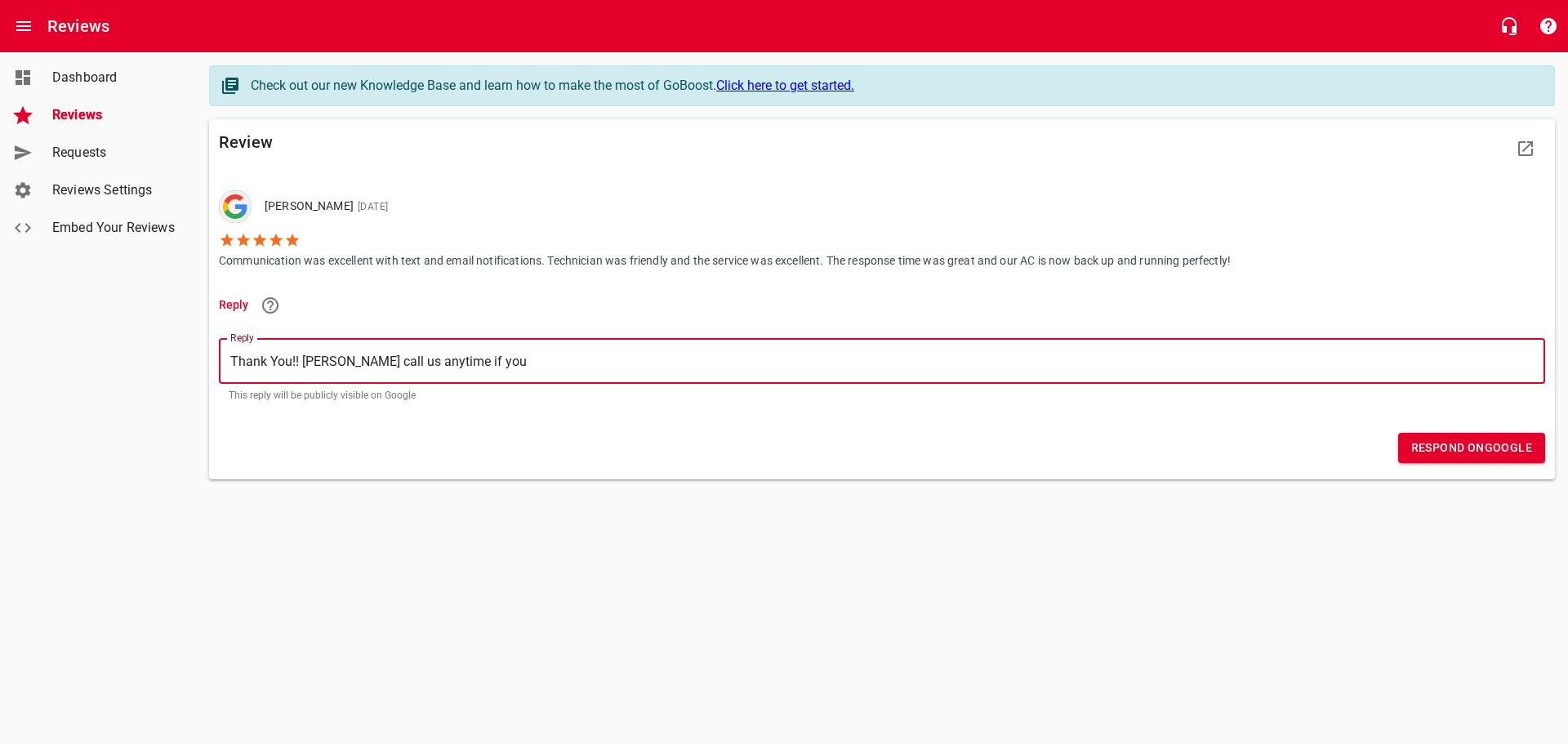
type textarea "Thank You!! [PERSON_NAME] call us anytime if you h"
type textarea "Thank You!! [PERSON_NAME] call us anytime if you ha"
type textarea "Thank You!! [PERSON_NAME] call us anytime if you hav"
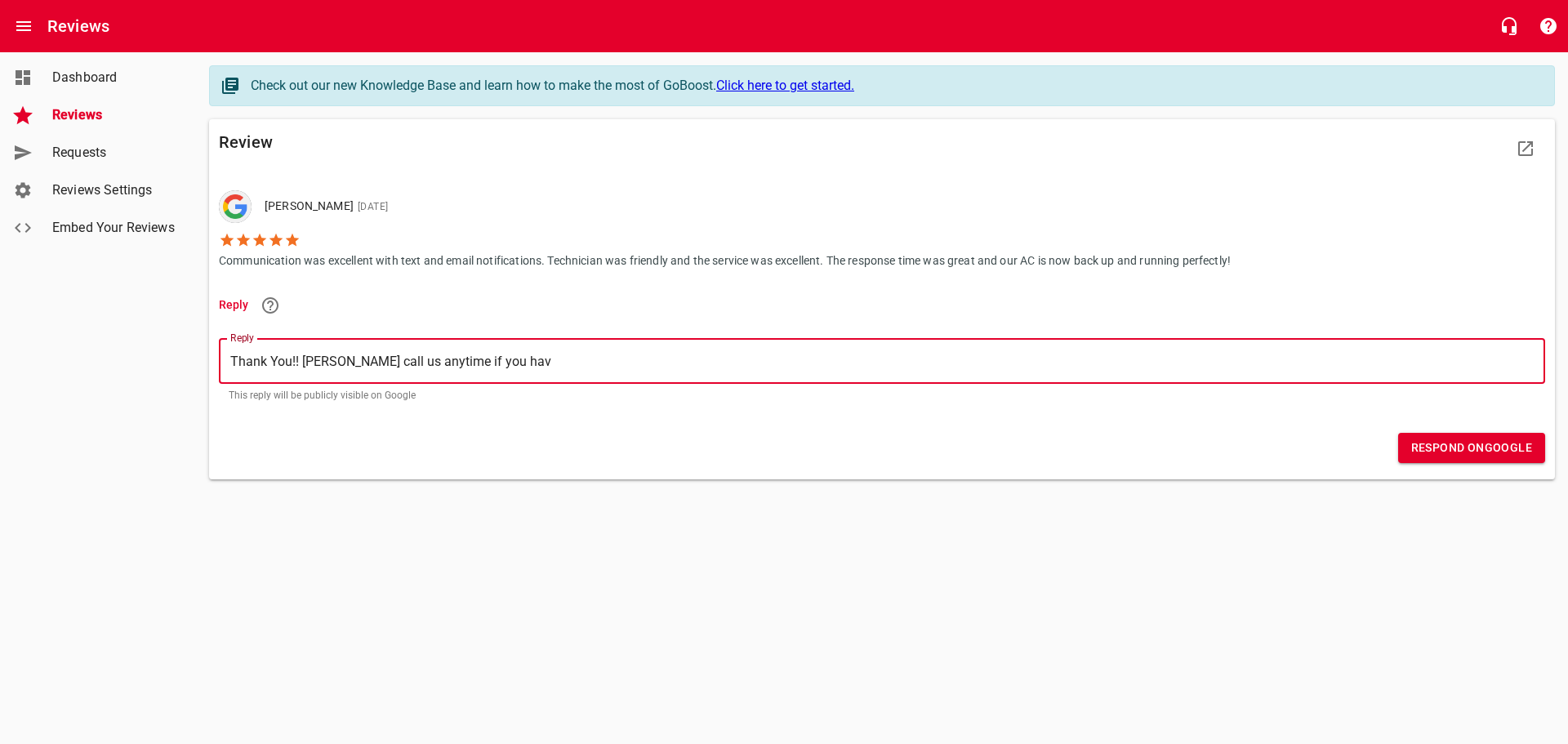
type textarea "Thank You!! [PERSON_NAME] call us anytime if you have"
type textarea "Thank You!! [PERSON_NAME] call us anytime if you have a"
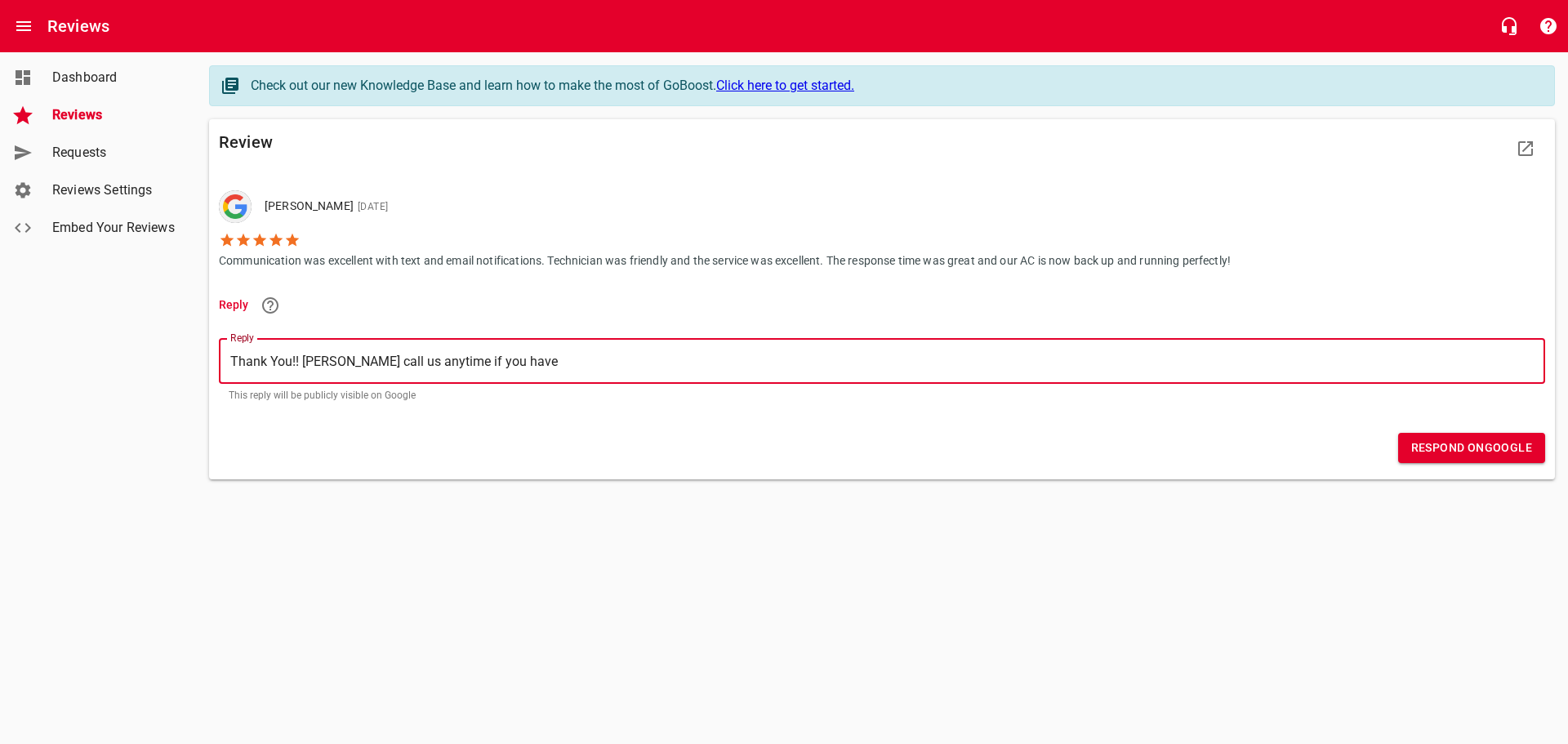
type textarea "Thank You!! [PERSON_NAME] call us anytime if you have a"
type textarea "Thank You!! [PERSON_NAME] call us anytime if you have an"
type textarea "Thank You!! [PERSON_NAME] call us anytime if you have any"
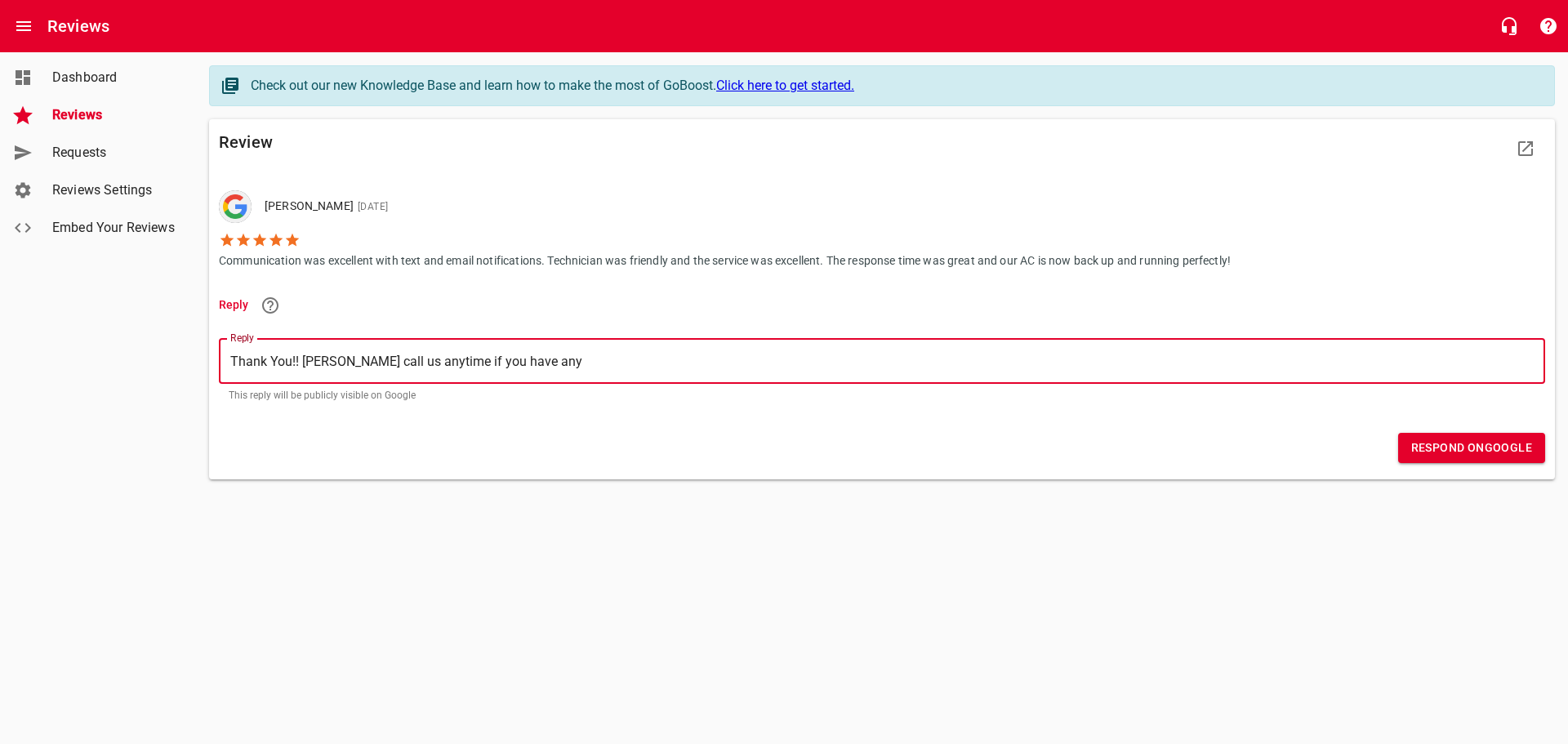
type textarea "Thank You!! [PERSON_NAME] call us anytime if you have any"
type textarea "Thank You!! [PERSON_NAME] call us anytime if you have any i"
type textarea "Thank You!! [PERSON_NAME] call us anytime if you have any is"
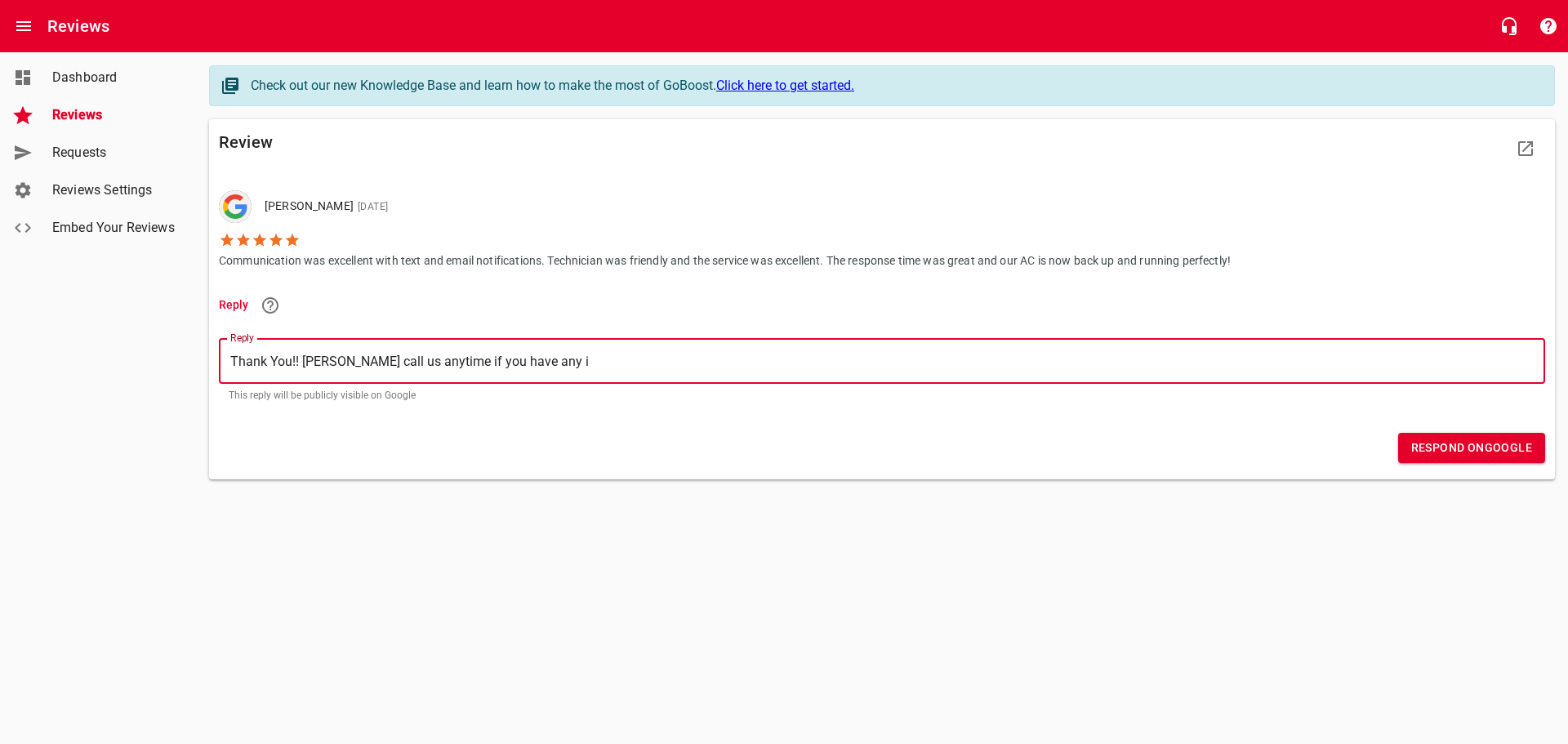
type textarea "Thank You!! [PERSON_NAME] call us anytime if you have any is"
type textarea "Thank You!! [PERSON_NAME] call us anytime if you have any iss"
type textarea "Thank You!! [PERSON_NAME] call us anytime if you have any issu"
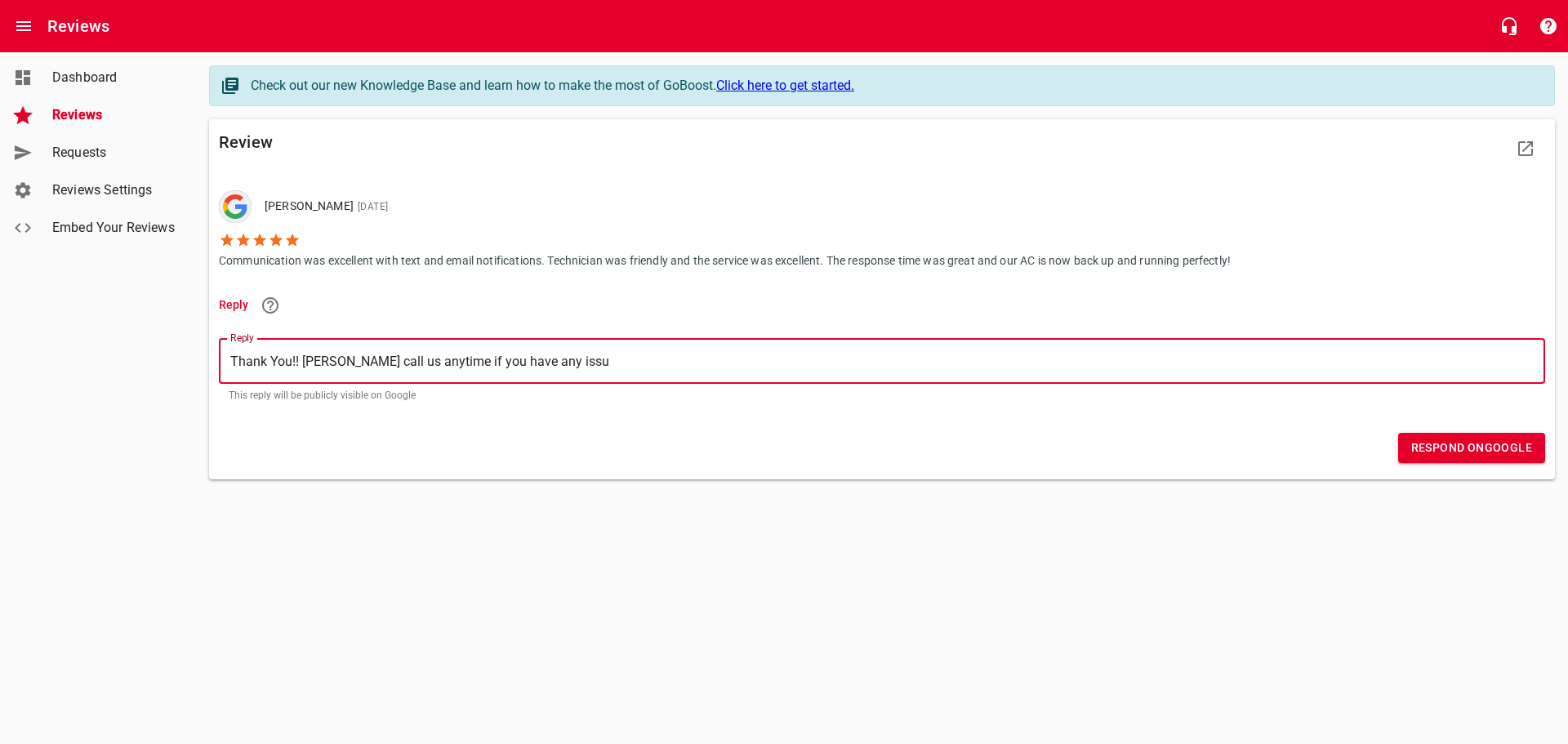
type textarea "Thank You!! [PERSON_NAME] call us anytime if you have any issue"
type textarea "Thank You!! [PERSON_NAME] call us anytime if you have any issues"
type textarea "Thank You!! [PERSON_NAME] call us anytime if you have any issues!"
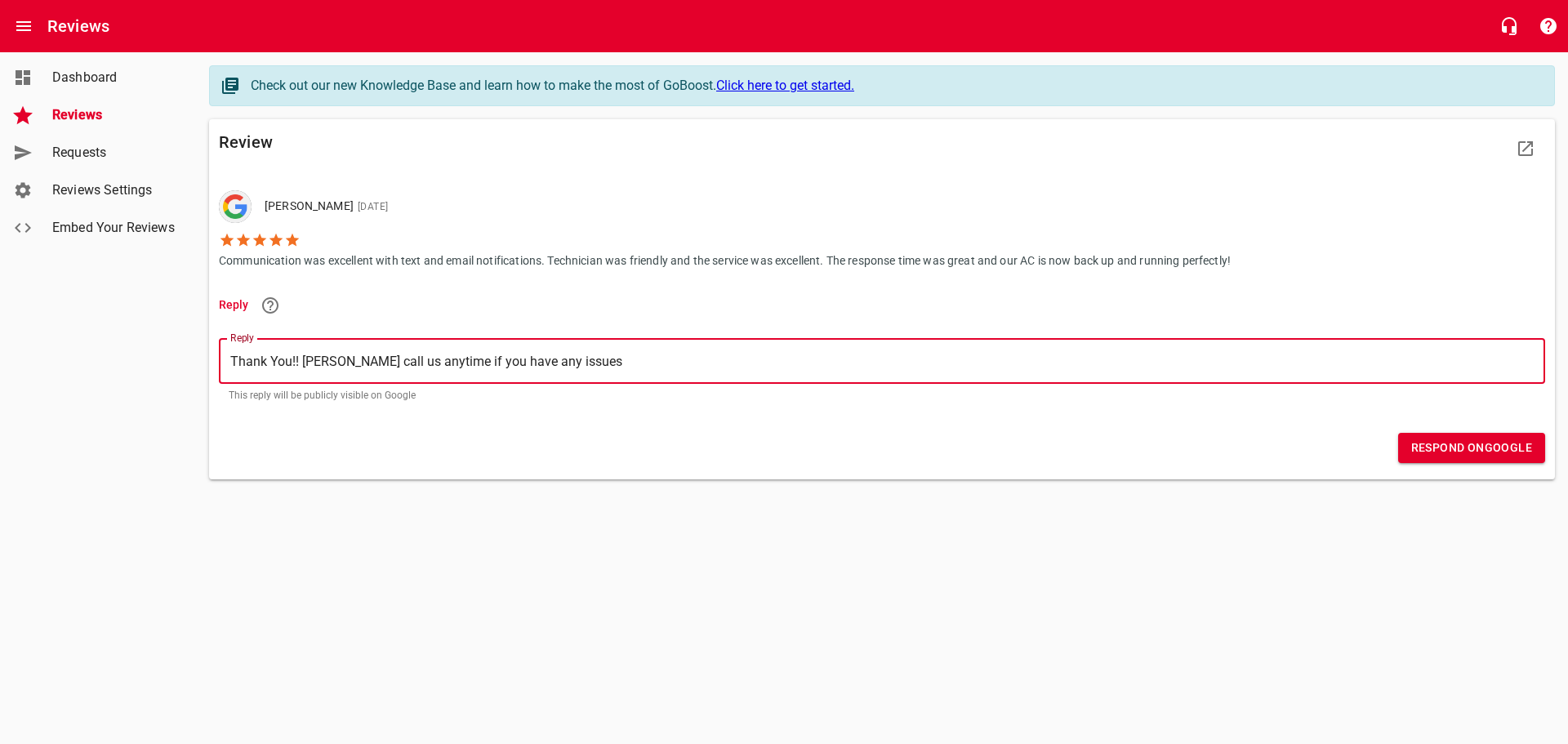
type textarea "Thank You!! [PERSON_NAME] call us anytime if you have any issues!"
type textarea "Thank You!! [PERSON_NAME] call us anytime if you have any issues! W"
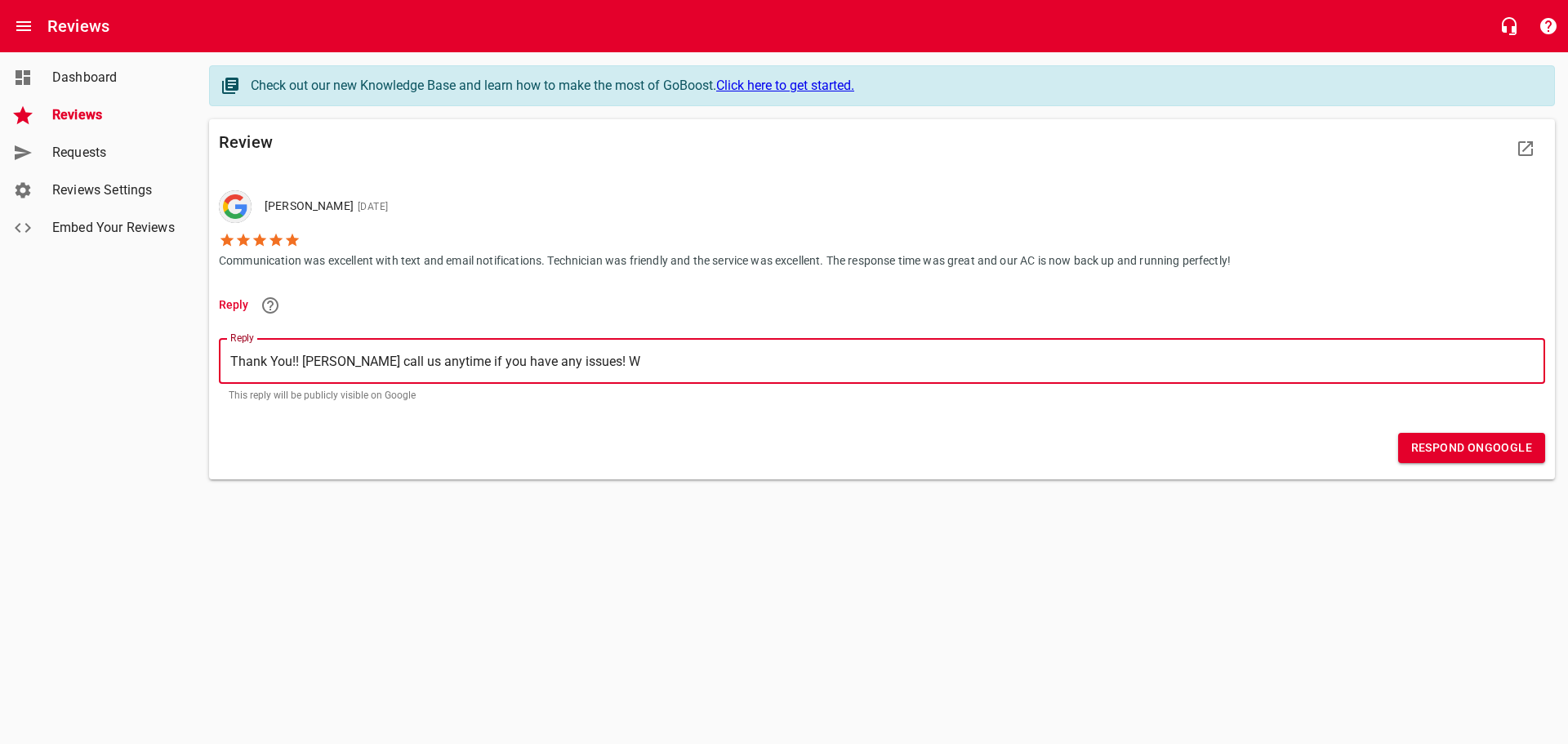
type textarea "Thank You!! [PERSON_NAME] call us anytime if you have any issues! We"
type textarea "Thank You!! [PERSON_NAME] call us anytime if you have any issues! We a"
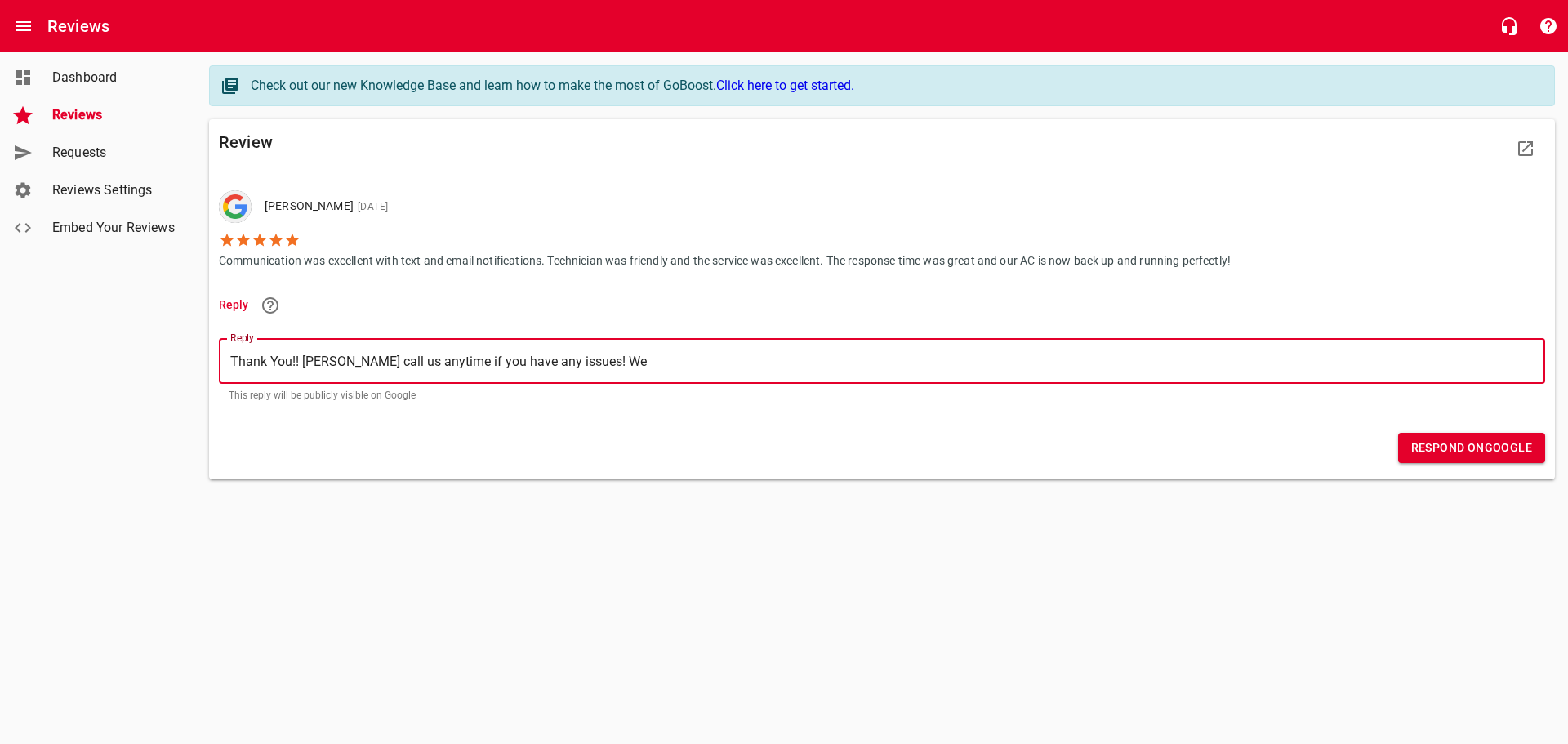
type textarea "Thank You!! [PERSON_NAME] call us anytime if you have any issues! We a"
type textarea "Thank You!! [PERSON_NAME] call us anytime if you have any issues! We ap"
type textarea "Thank You!! [PERSON_NAME] call us anytime if you have any issues! We app"
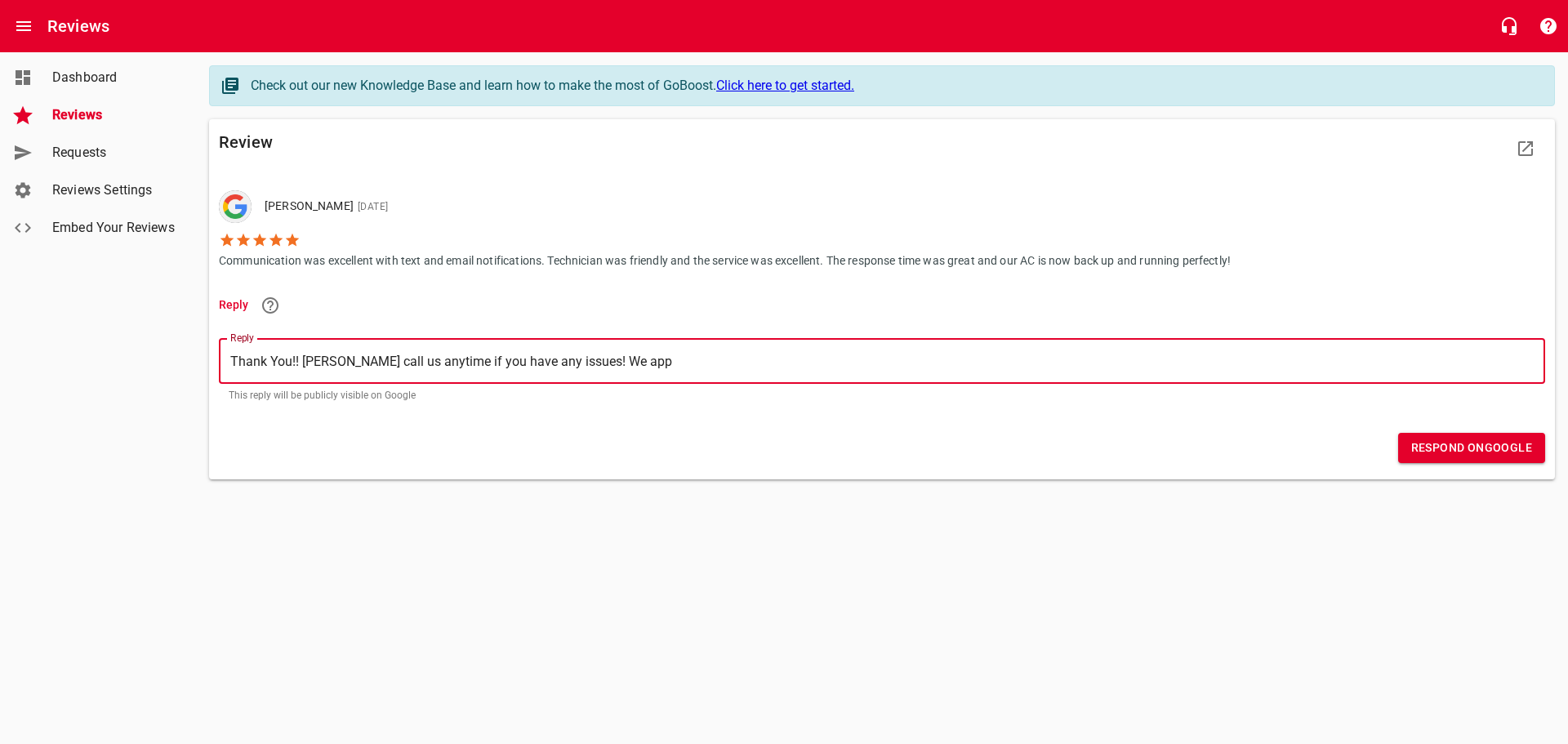
type textarea "Thank You!! [PERSON_NAME] call us anytime if you have any issues! We appr"
type textarea "Thank You!! [PERSON_NAME] call us anytime if you have any issues! We appre"
type textarea "Thank You!! [PERSON_NAME] call us anytime if you have any issues! We apprec"
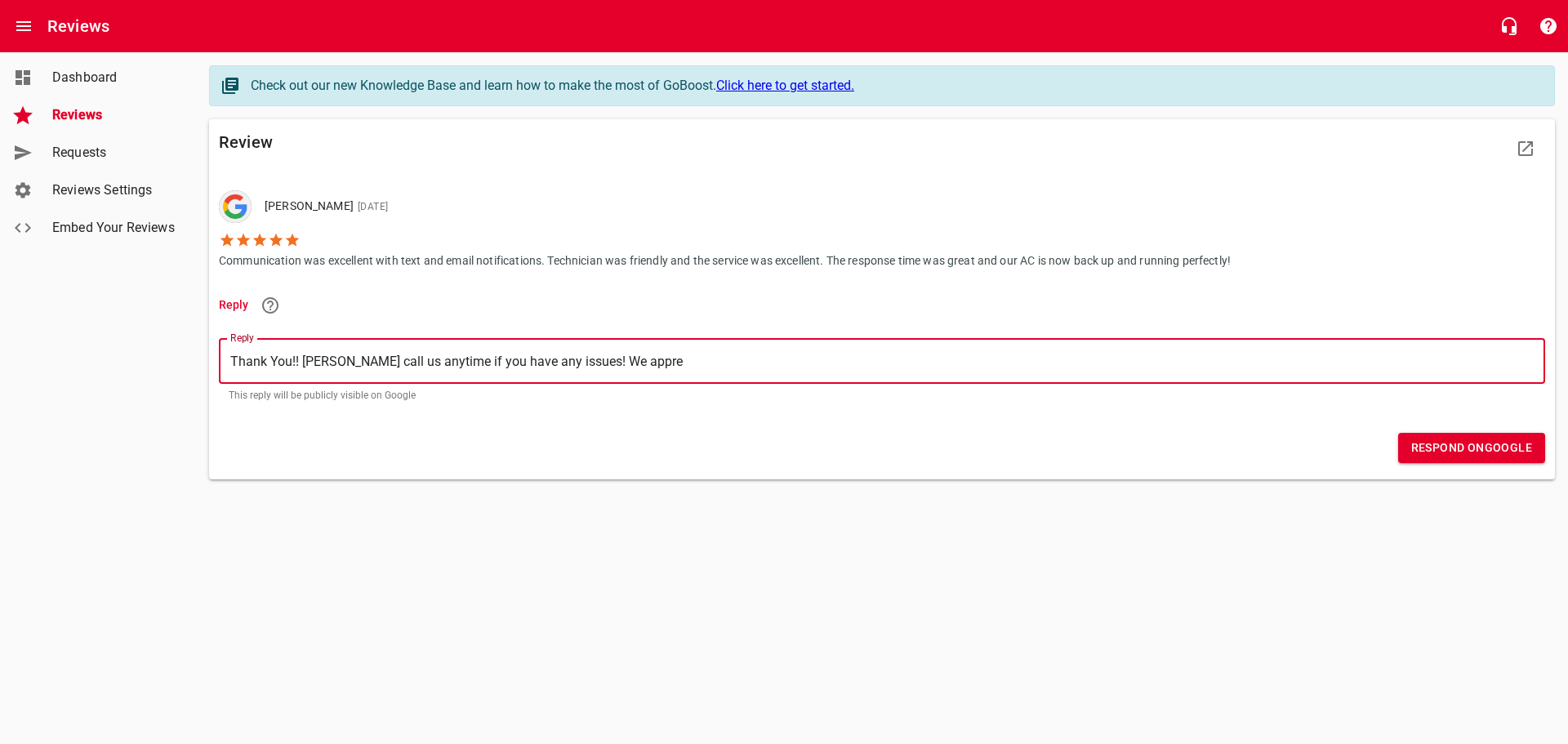
type textarea "Thank You!! [PERSON_NAME] call us anytime if you have any issues! We apprec"
type textarea "Thank You!! [PERSON_NAME] call us anytime if you have any issues! We appreci"
type textarea "Thank You!! [PERSON_NAME] call us anytime if you have any issues! We apprecia"
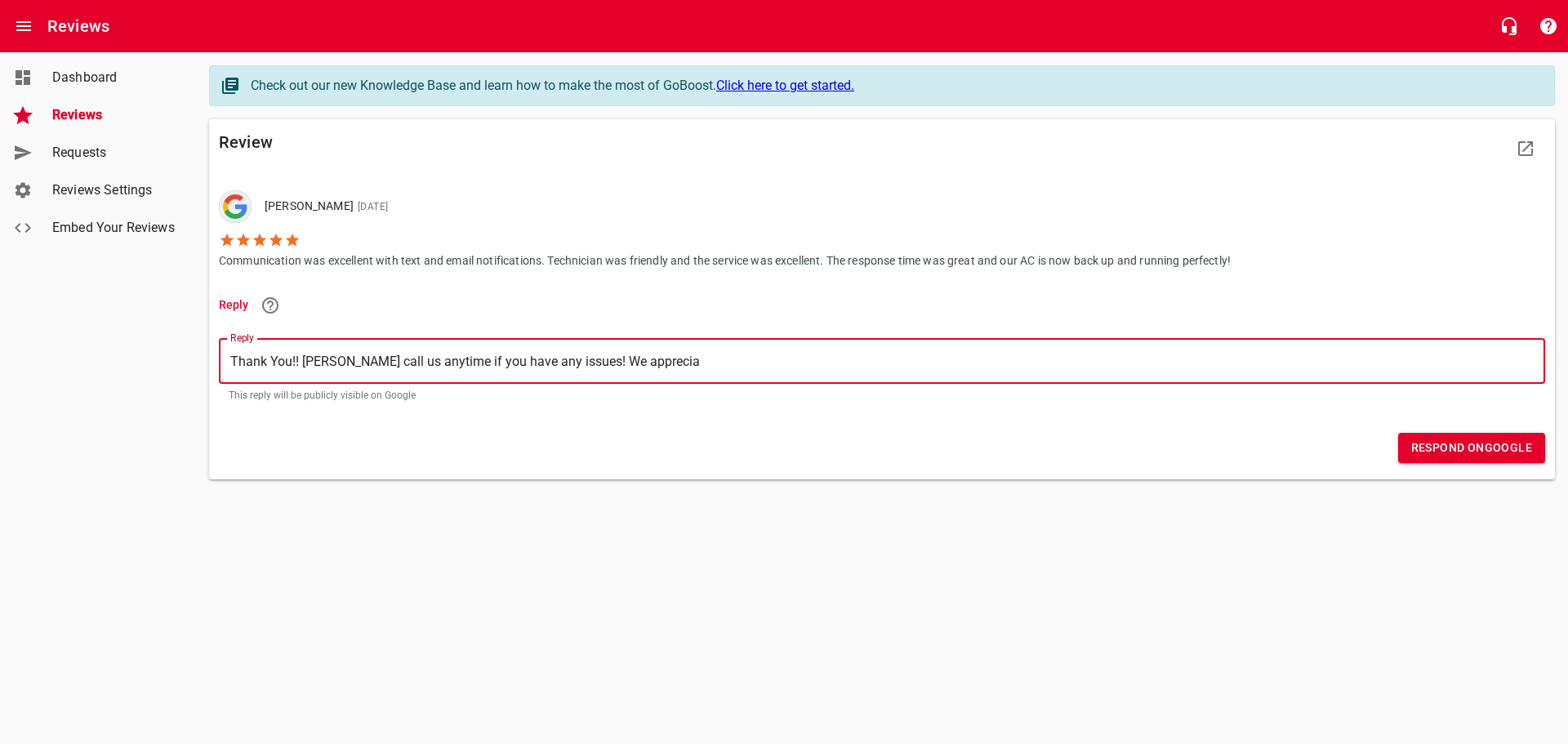
type textarea "Thank You!! [PERSON_NAME] call us anytime if you have any issues! We appreciat"
type textarea "Thank You!! [PERSON_NAME] call us anytime if you have any issues! We appreciate"
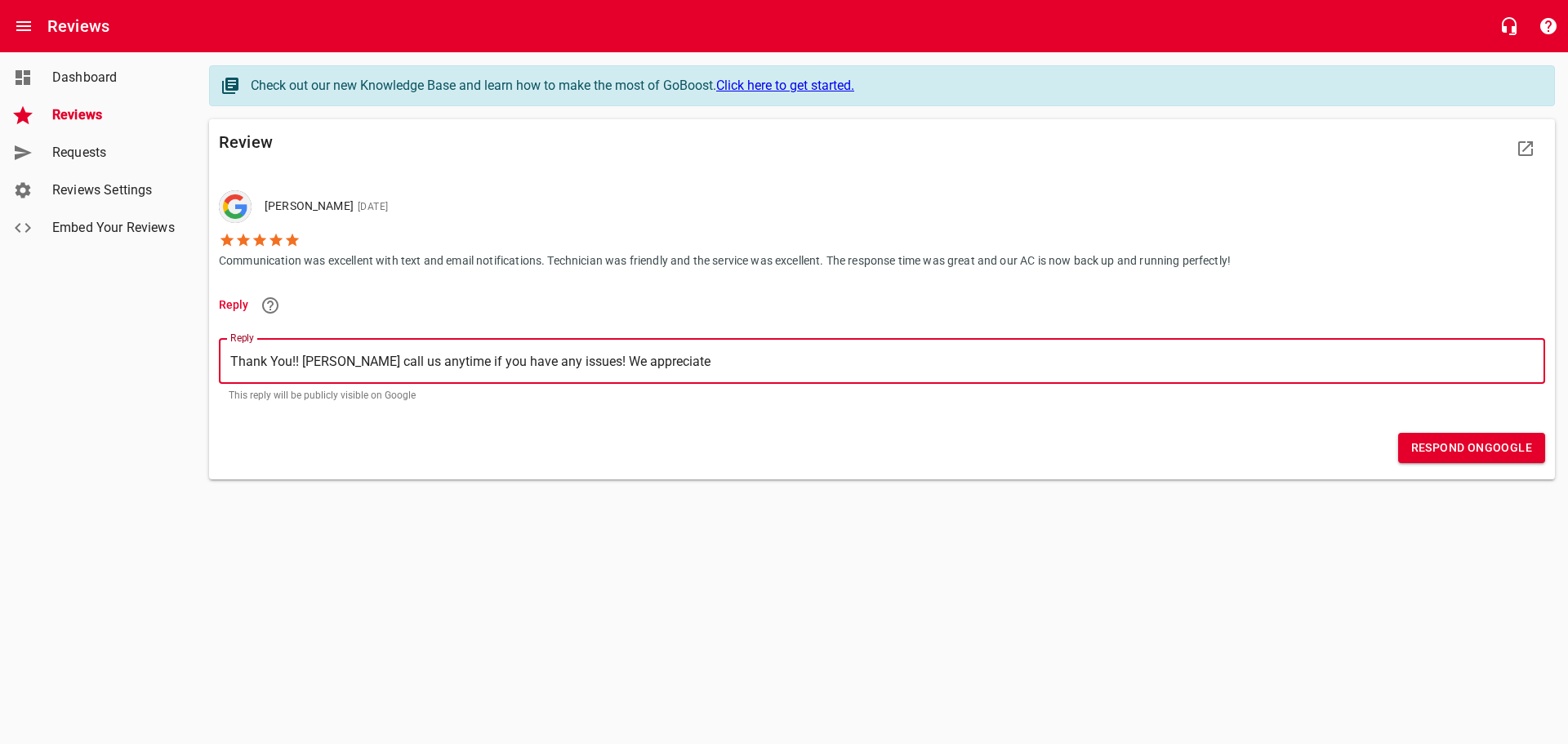
type textarea "Thank You!! [PERSON_NAME] call us anytime if you have any issues! We appreciate"
type textarea "Thank You!! [PERSON_NAME] call us anytime if you have any issues! We appreciate…"
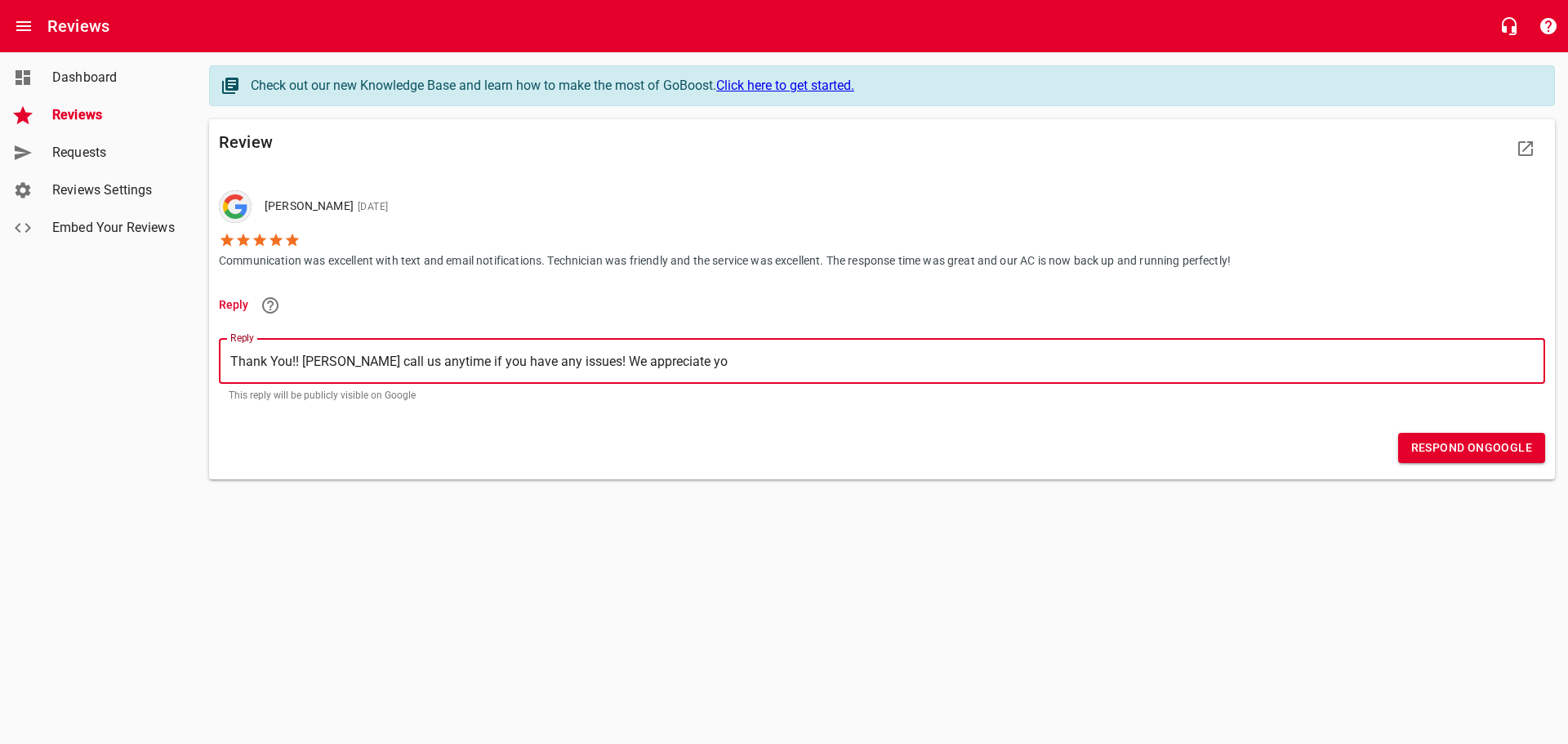
type textarea "Thank You!! [PERSON_NAME] call us anytime if you have any issues! We appreciate…"
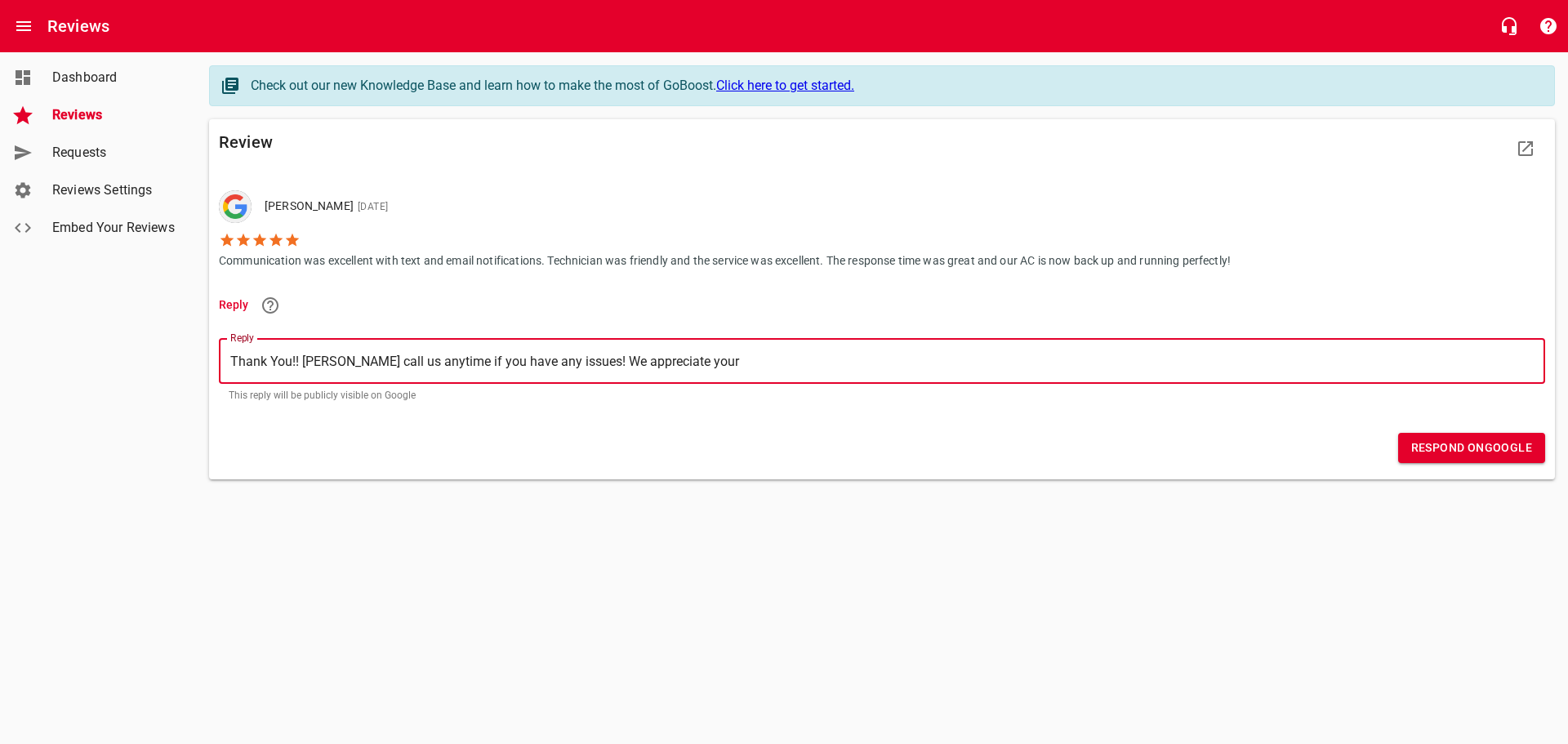
type textarea "Thank You!! [PERSON_NAME] call us anytime if you have any issues! We appreciate…"
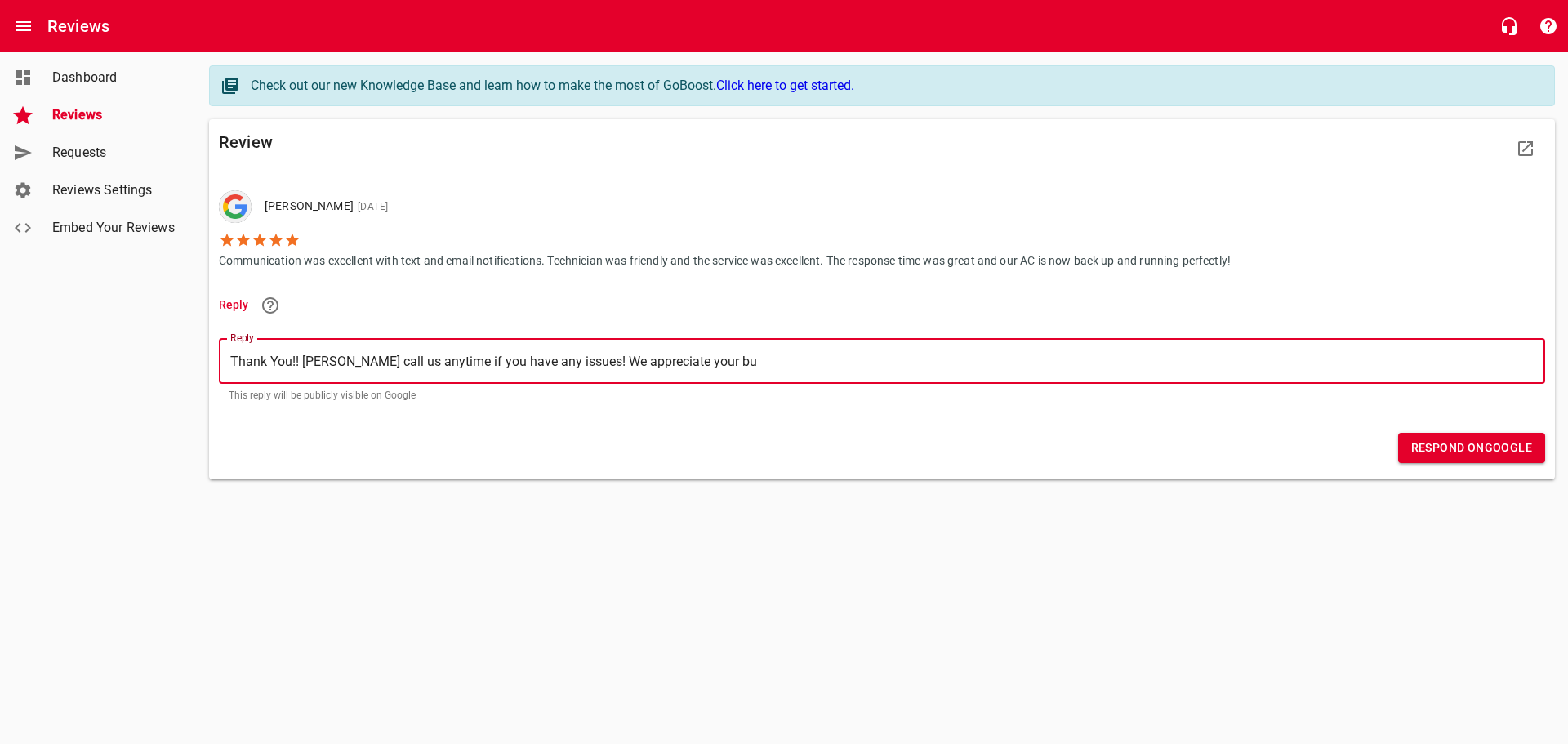
type textarea "Thank You!! [PERSON_NAME] call us anytime if you have any issues! We appreciate…"
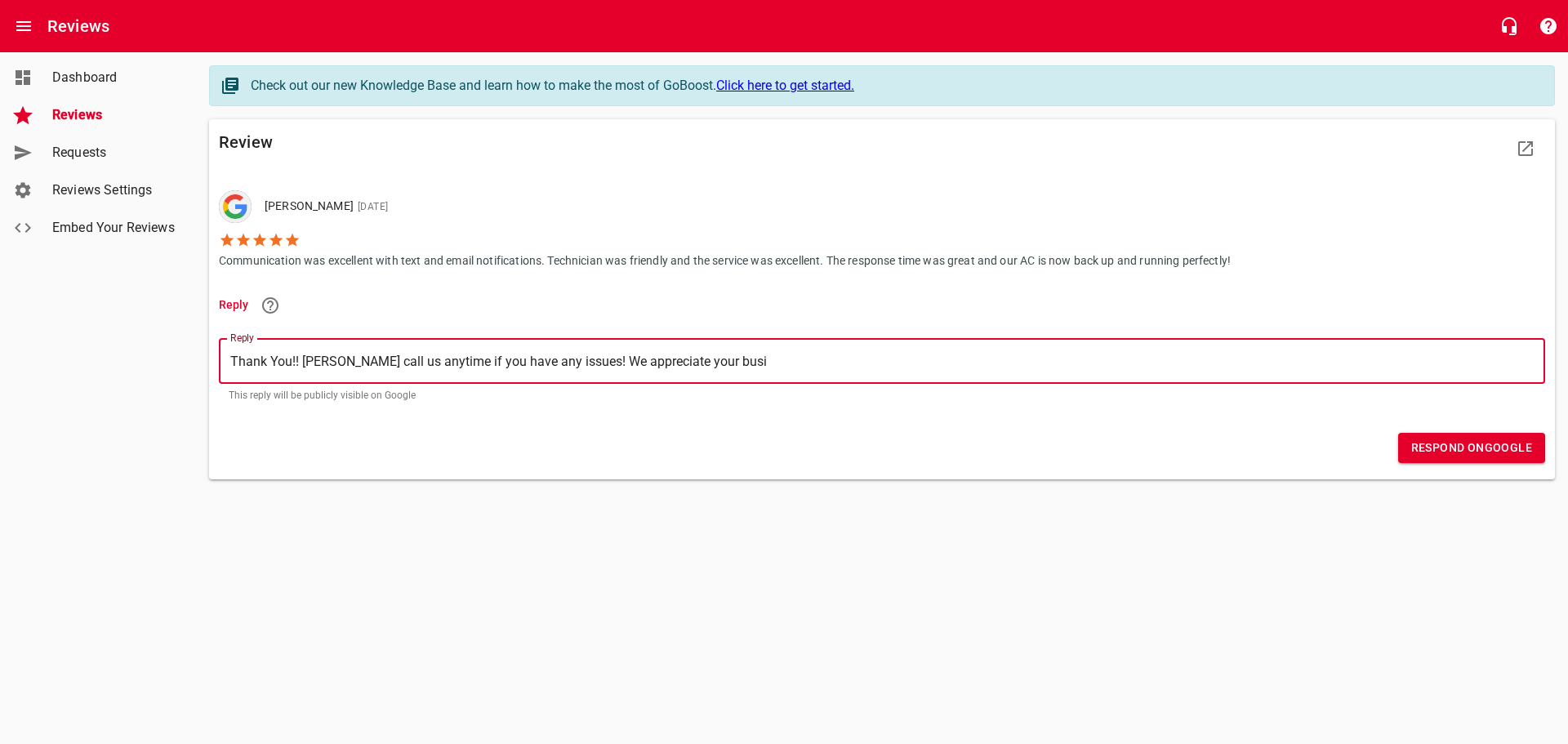
type textarea "Thank You!! [PERSON_NAME] call us anytime if you have any issues! We appreciate…"
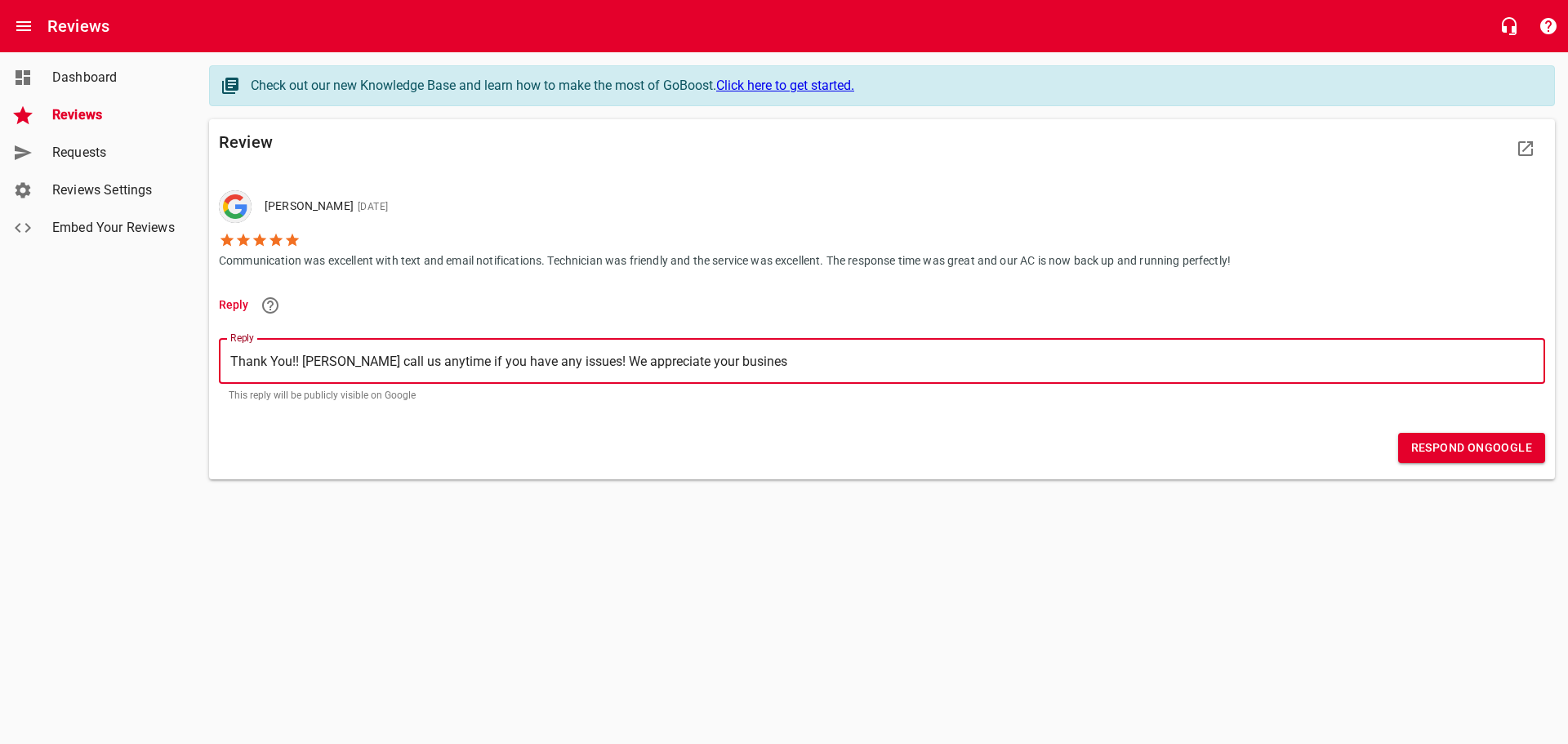
type textarea "Thank You!! [PERSON_NAME] call us anytime if you have any issues! We appreciate…"
click at [1494, 454] on span "Respond on Google" at bounding box center [1472, 448] width 121 height 20
